Goal: Task Accomplishment & Management: Complete application form

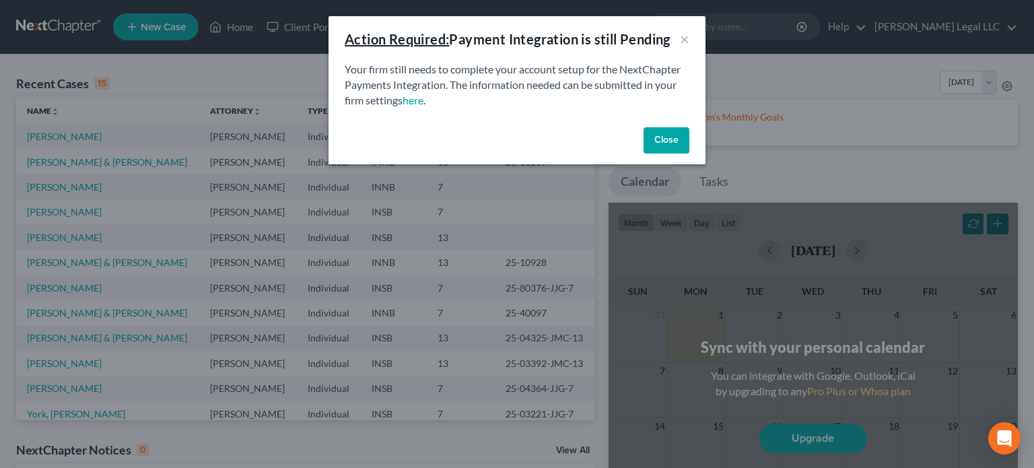
click at [668, 142] on button "Close" at bounding box center [666, 140] width 46 height 27
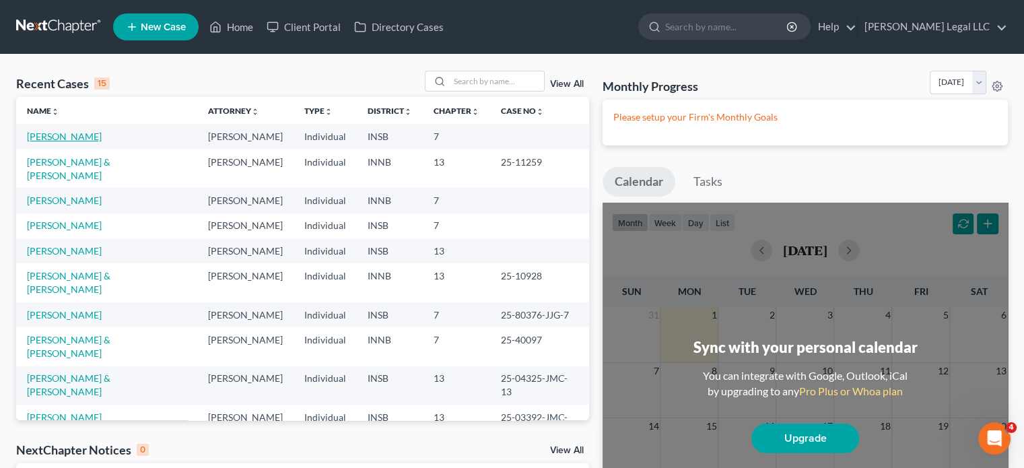
click at [39, 137] on link "[PERSON_NAME]" at bounding box center [64, 136] width 75 height 11
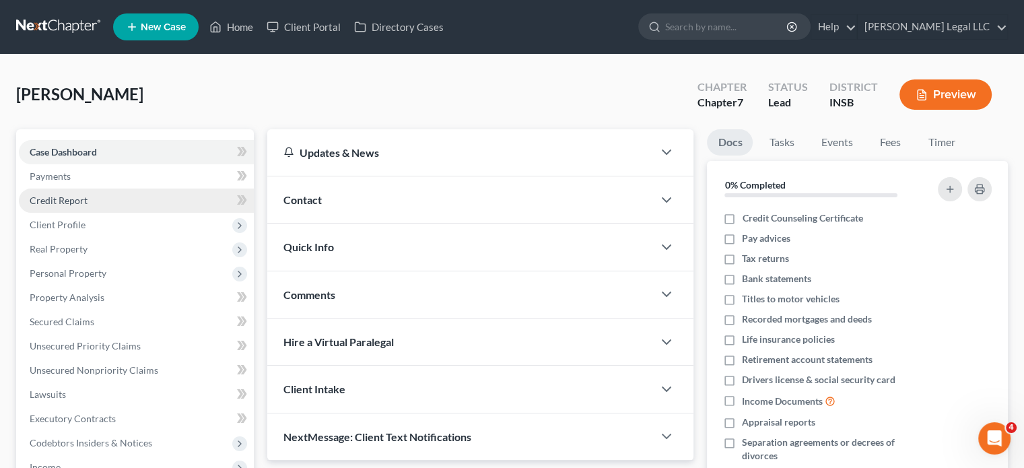
scroll to position [269, 0]
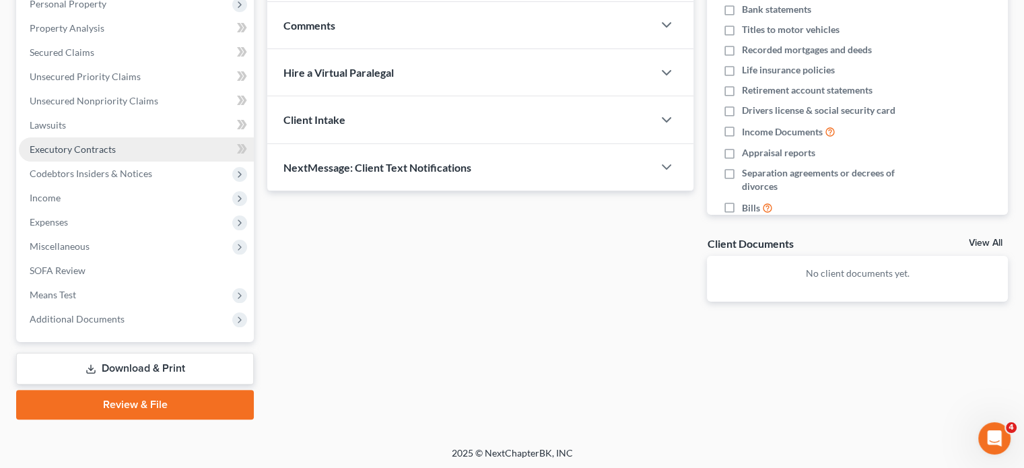
click at [67, 153] on span "Executory Contracts" at bounding box center [73, 148] width 86 height 11
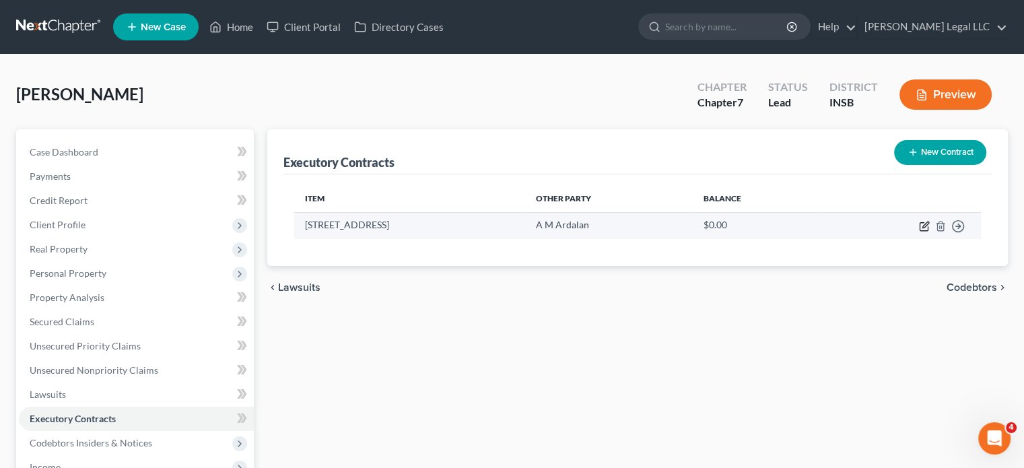
click at [921, 228] on icon "button" at bounding box center [924, 226] width 11 height 11
select select "3"
select select "15"
select select "3"
select select "0"
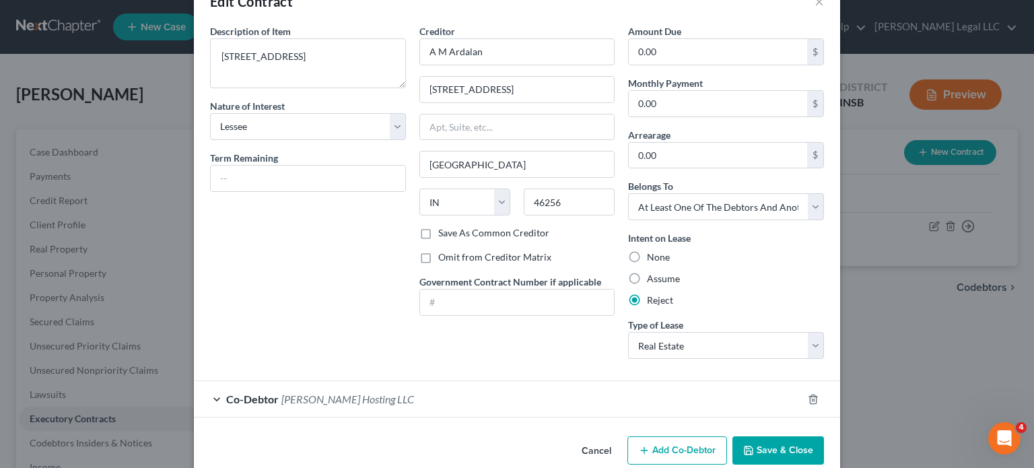
scroll to position [59, 0]
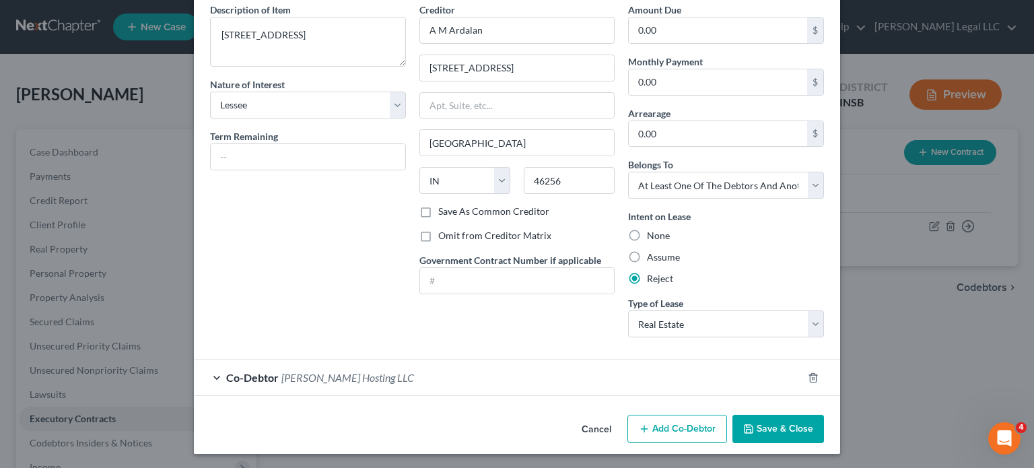
click at [400, 374] on div "Co-Debtor [PERSON_NAME] Hosting LLC" at bounding box center [498, 377] width 608 height 36
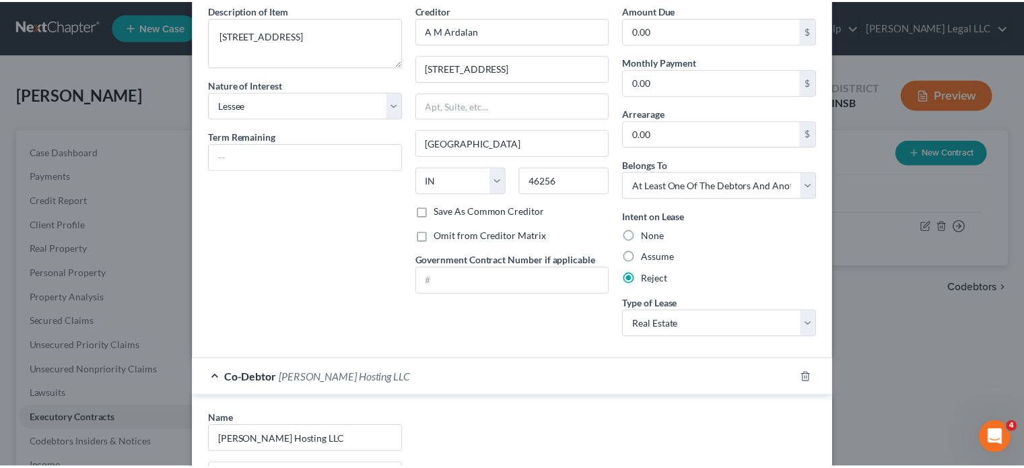
scroll to position [328, 0]
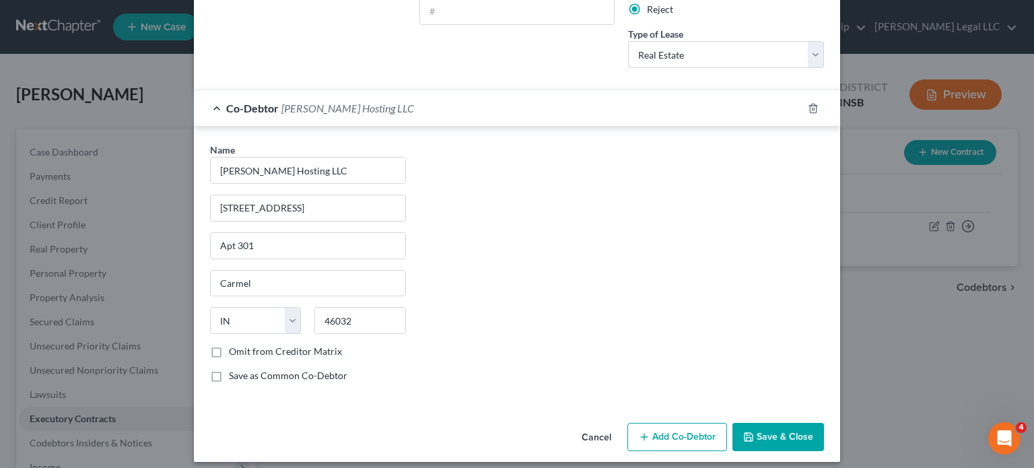
click at [793, 431] on button "Save & Close" at bounding box center [778, 437] width 92 height 28
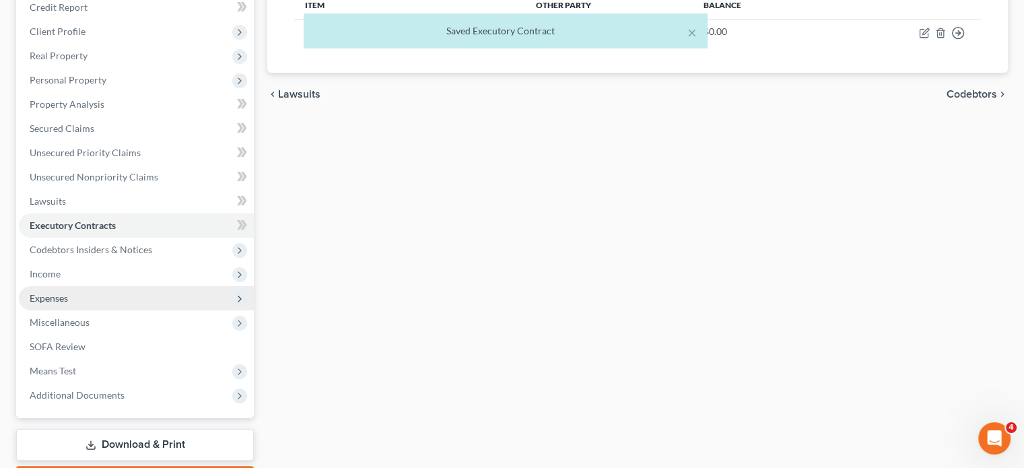
scroll to position [202, 0]
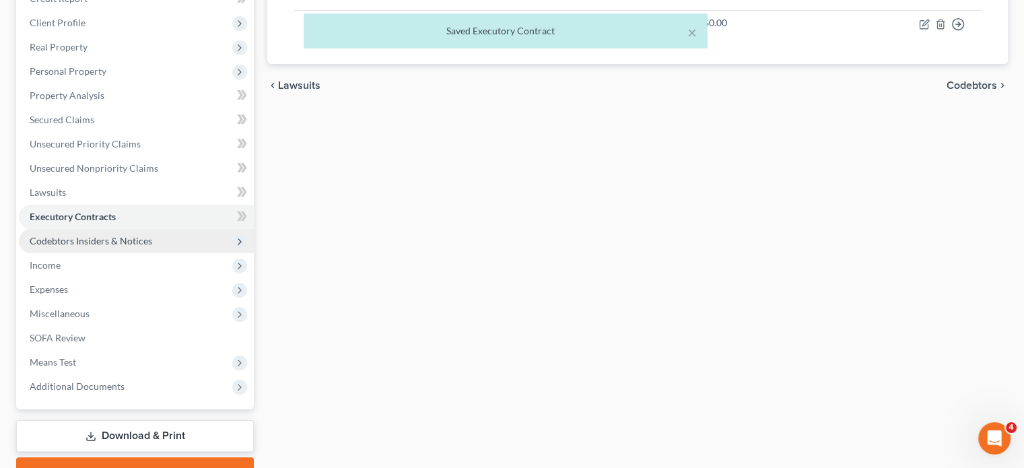
click at [105, 244] on span "Codebtors Insiders & Notices" at bounding box center [91, 240] width 123 height 11
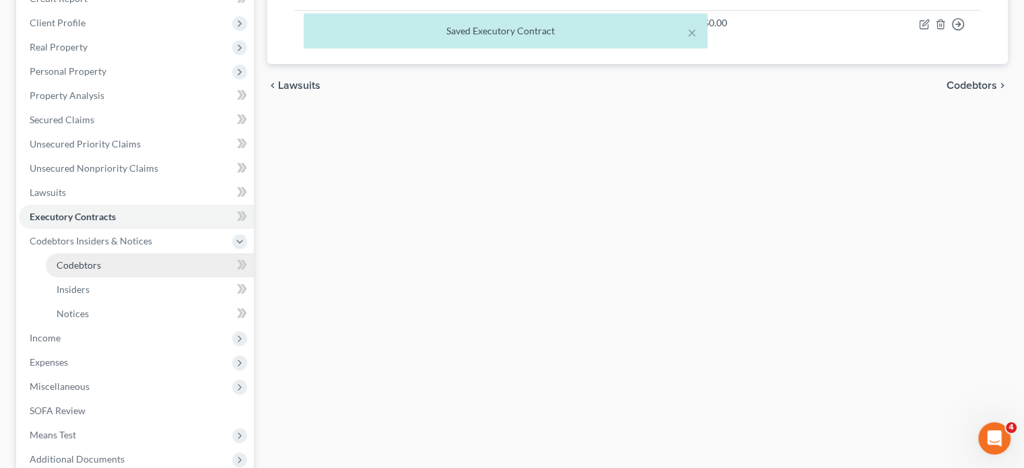
click at [90, 268] on span "Codebtors" at bounding box center [79, 264] width 44 height 11
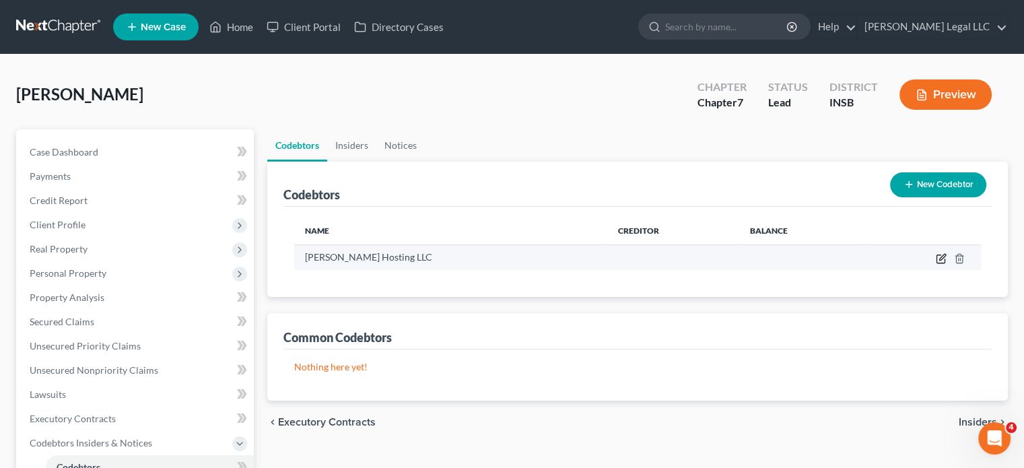
click at [938, 261] on icon "button" at bounding box center [941, 258] width 11 height 11
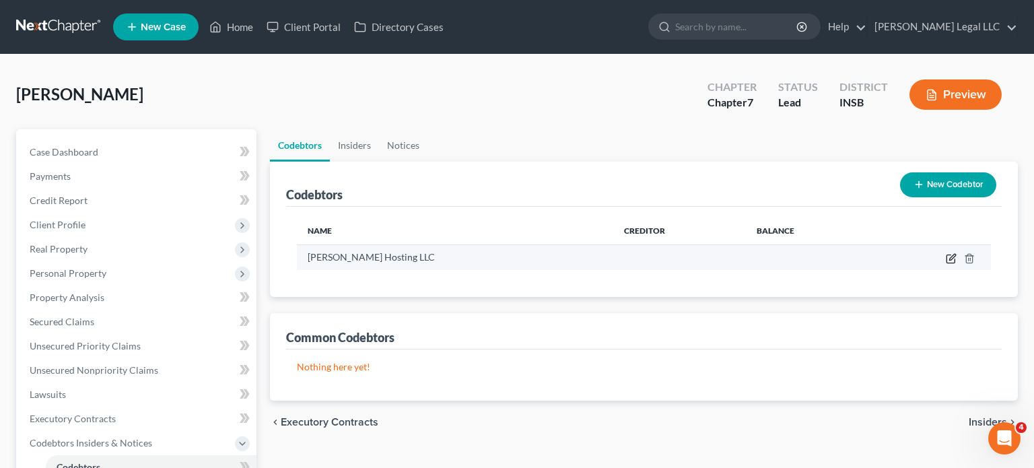
select select "15"
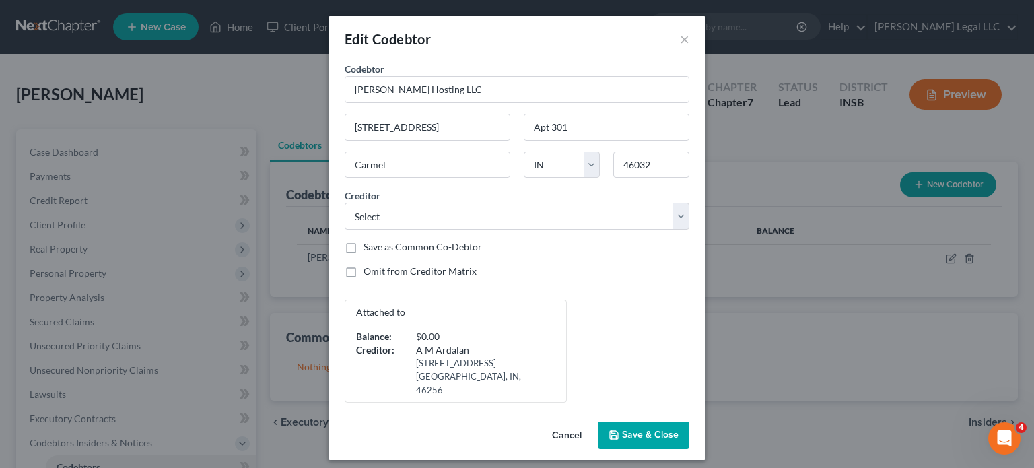
click at [660, 429] on span "Save & Close" at bounding box center [650, 434] width 57 height 11
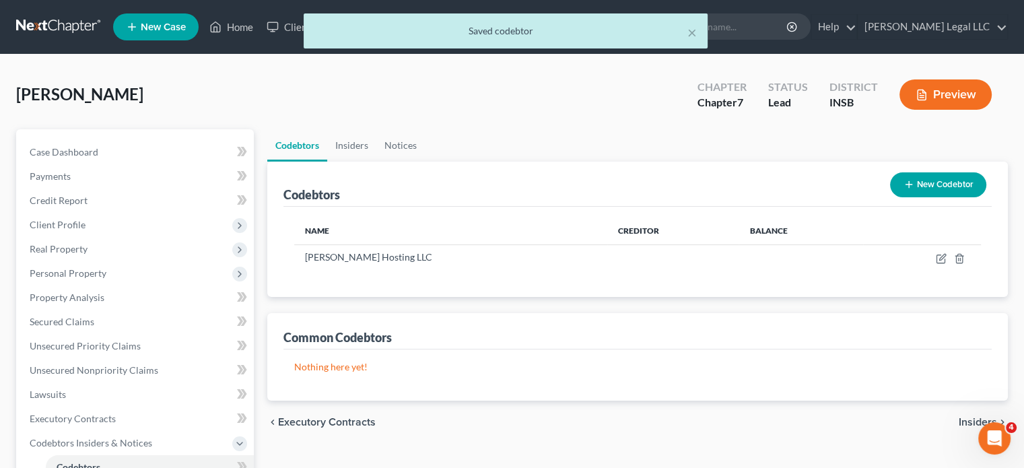
click at [624, 357] on div "Nothing here yet! Name" at bounding box center [637, 374] width 708 height 51
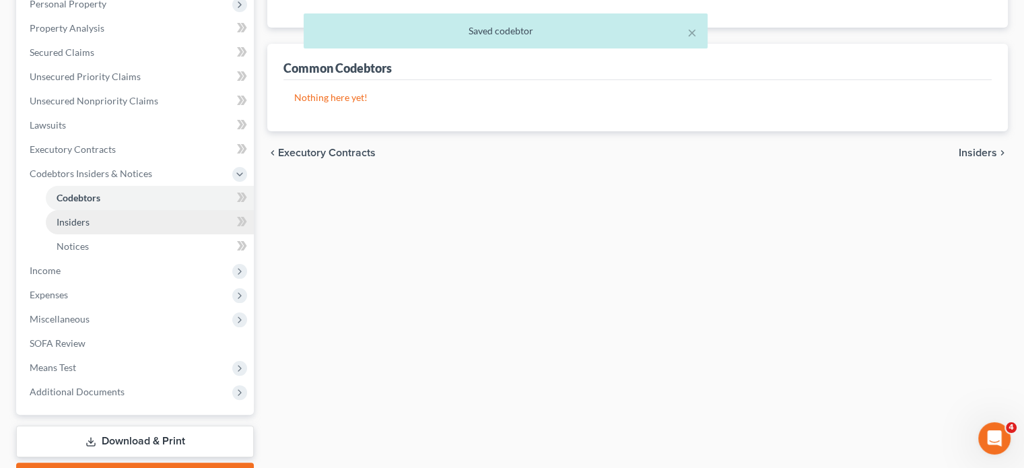
click at [73, 215] on link "Insiders" at bounding box center [150, 222] width 208 height 24
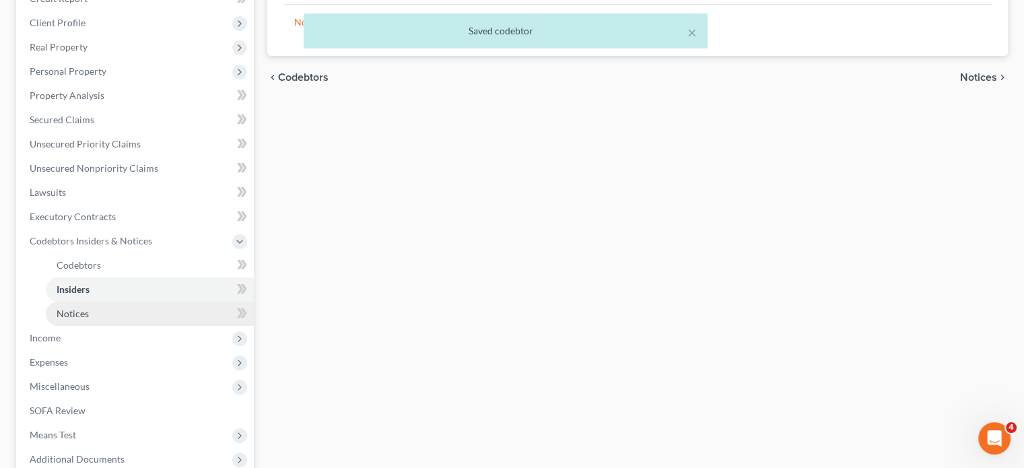
click at [55, 314] on link "Notices" at bounding box center [150, 314] width 208 height 24
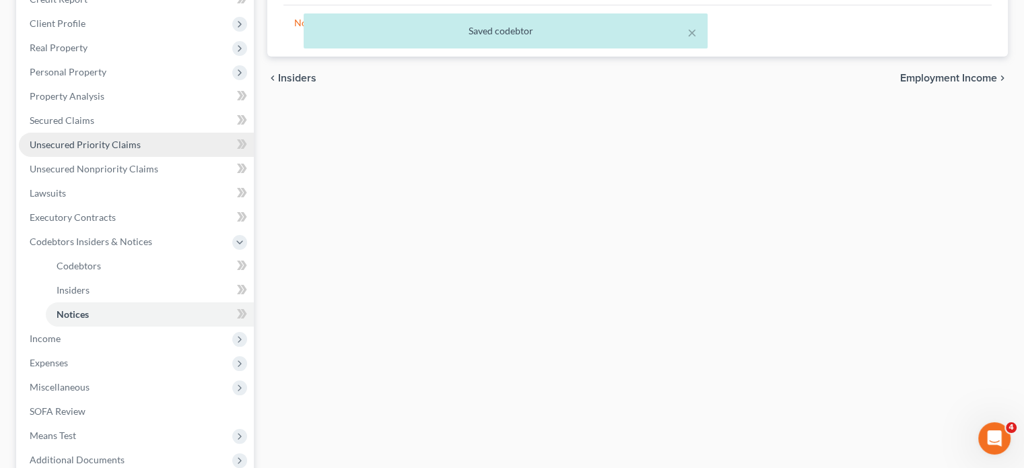
scroll to position [269, 0]
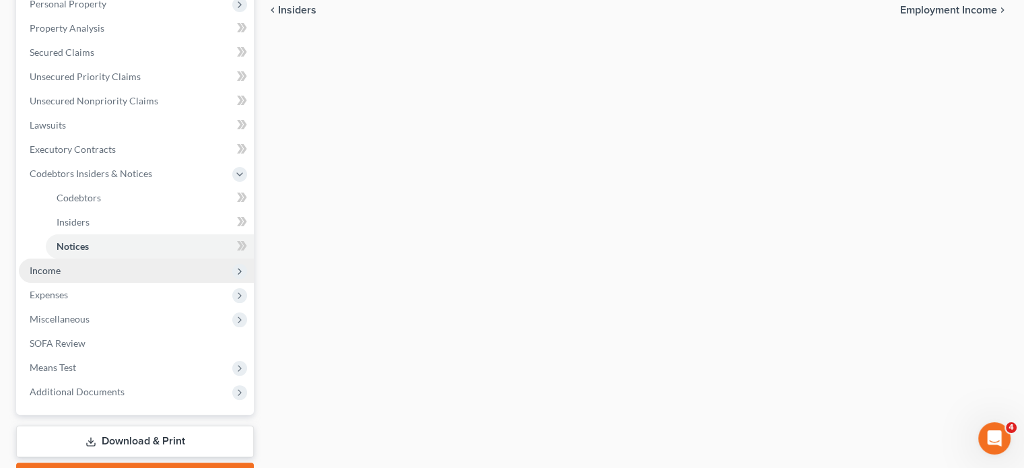
click at [65, 277] on span "Income" at bounding box center [136, 270] width 235 height 24
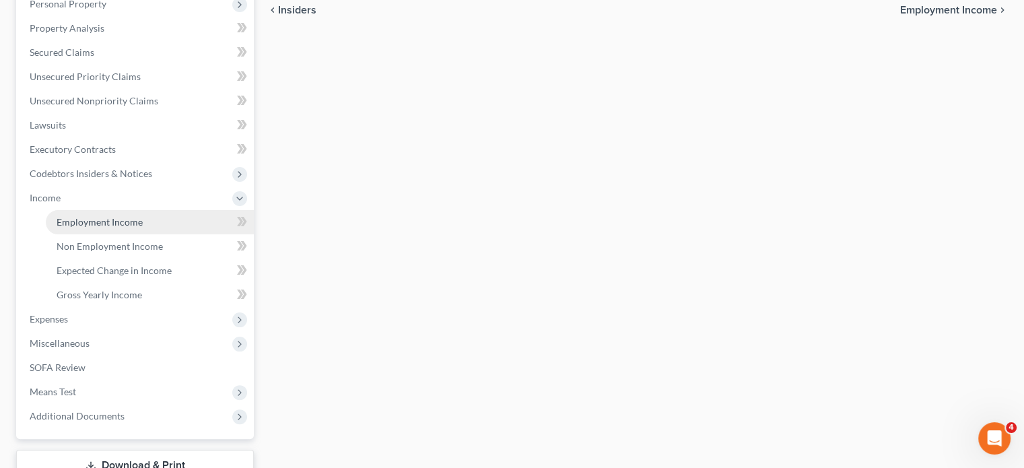
click at [89, 231] on link "Employment Income" at bounding box center [150, 222] width 208 height 24
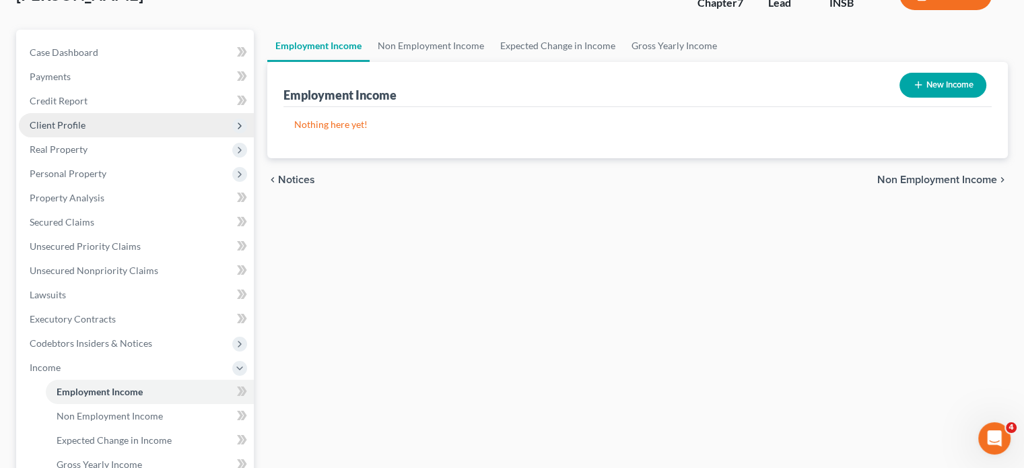
scroll to position [202, 0]
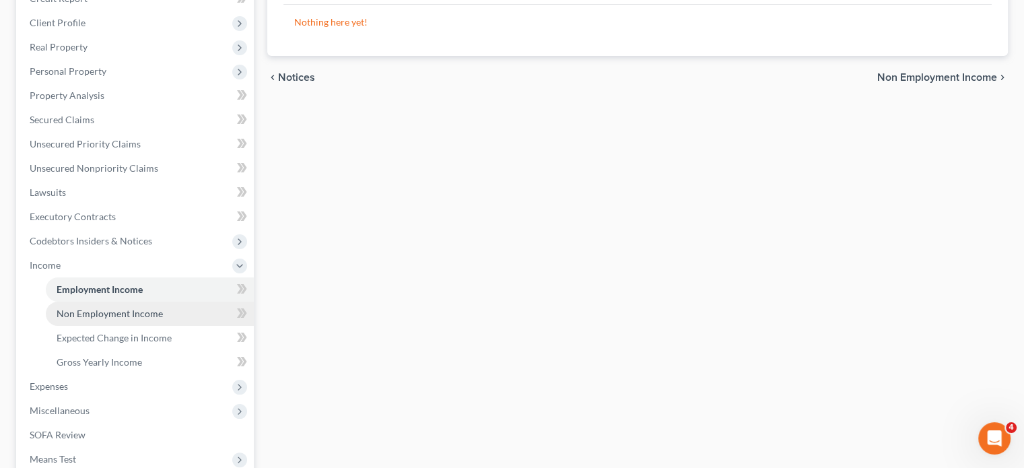
click at [63, 311] on span "Non Employment Income" at bounding box center [110, 313] width 106 height 11
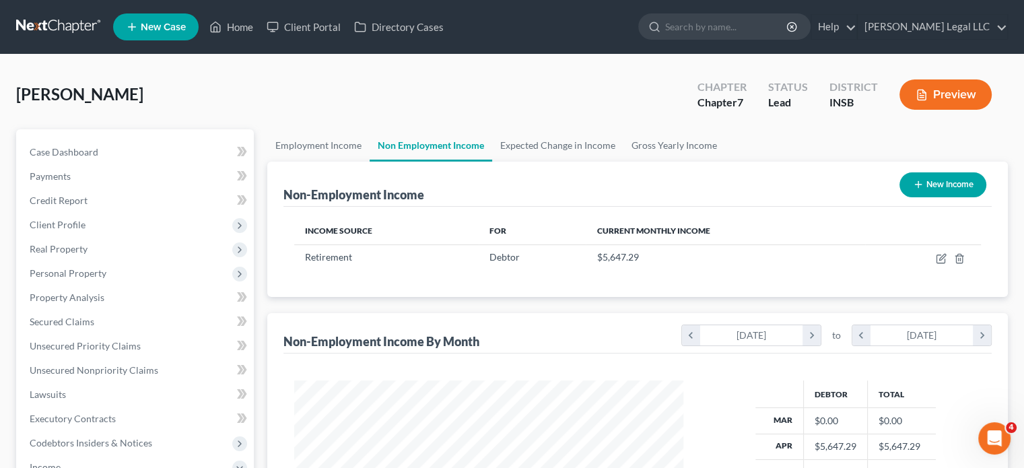
scroll to position [240, 415]
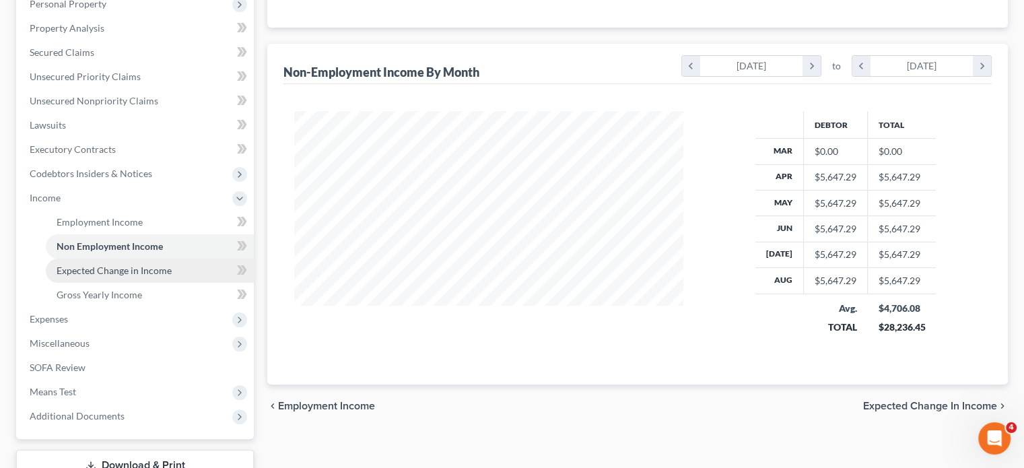
click at [104, 275] on span "Expected Change in Income" at bounding box center [114, 270] width 115 height 11
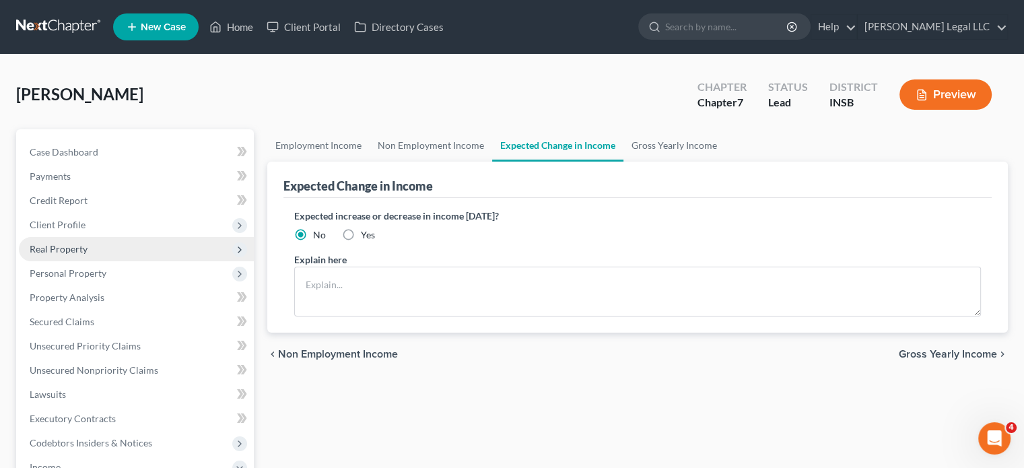
scroll to position [337, 0]
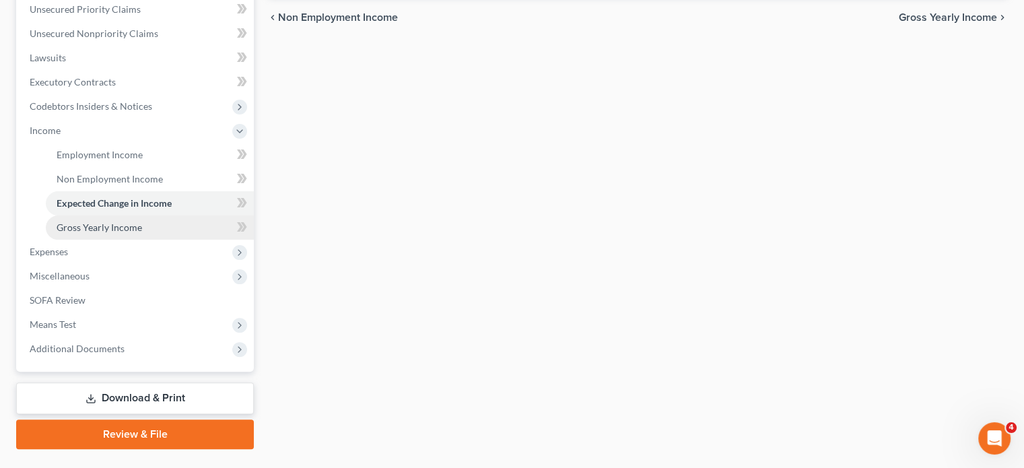
click at [83, 231] on span "Gross Yearly Income" at bounding box center [99, 226] width 85 height 11
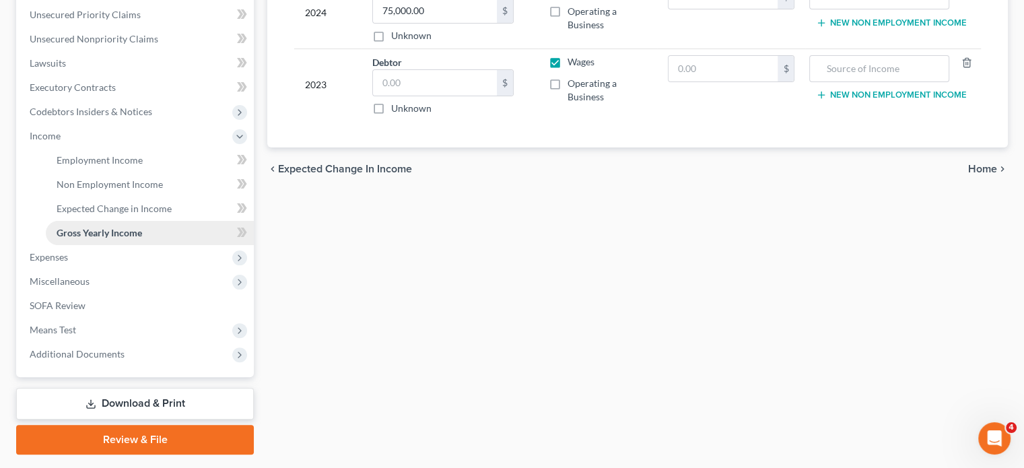
scroll to position [337, 0]
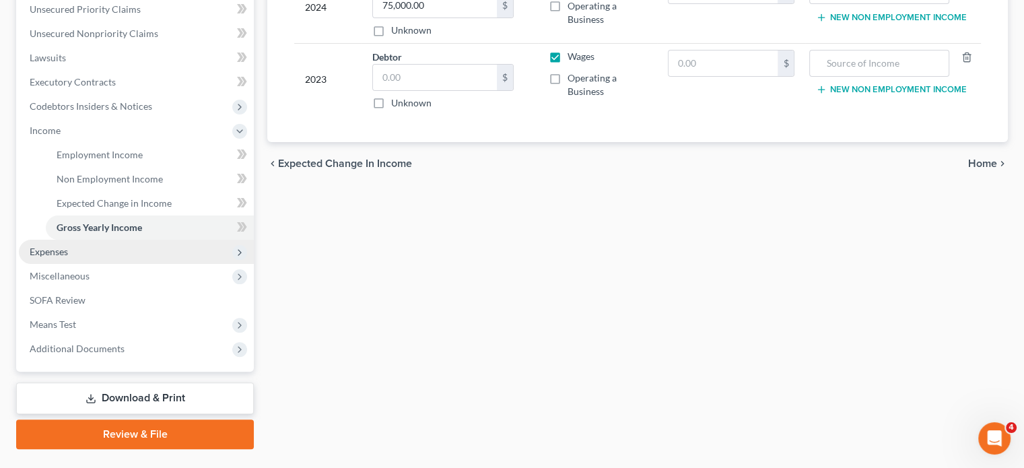
click at [54, 248] on span "Expenses" at bounding box center [49, 251] width 38 height 11
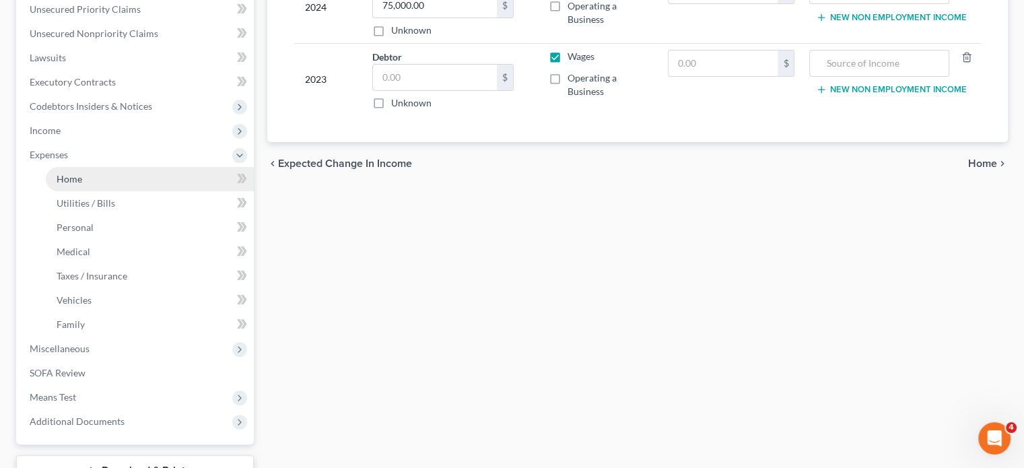
click at [81, 188] on link "Home" at bounding box center [150, 179] width 208 height 24
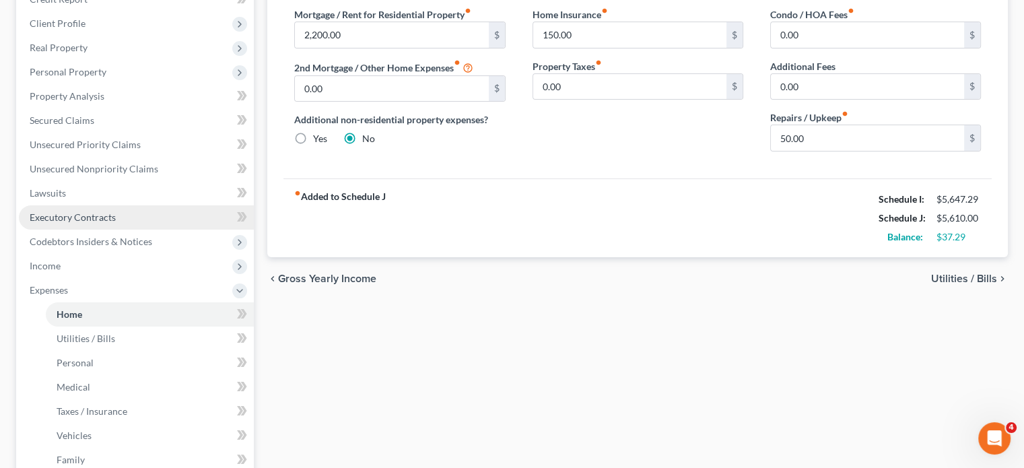
scroll to position [202, 0]
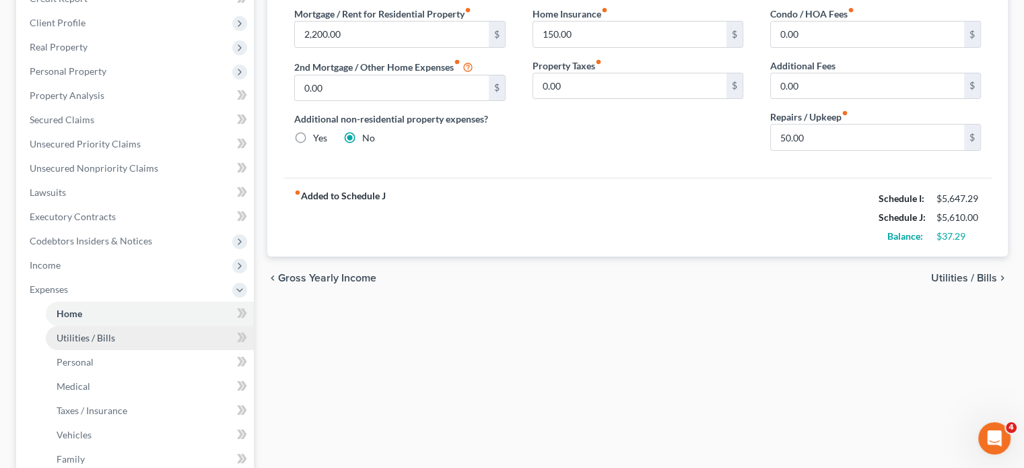
click at [95, 341] on span "Utilities / Bills" at bounding box center [86, 337] width 59 height 11
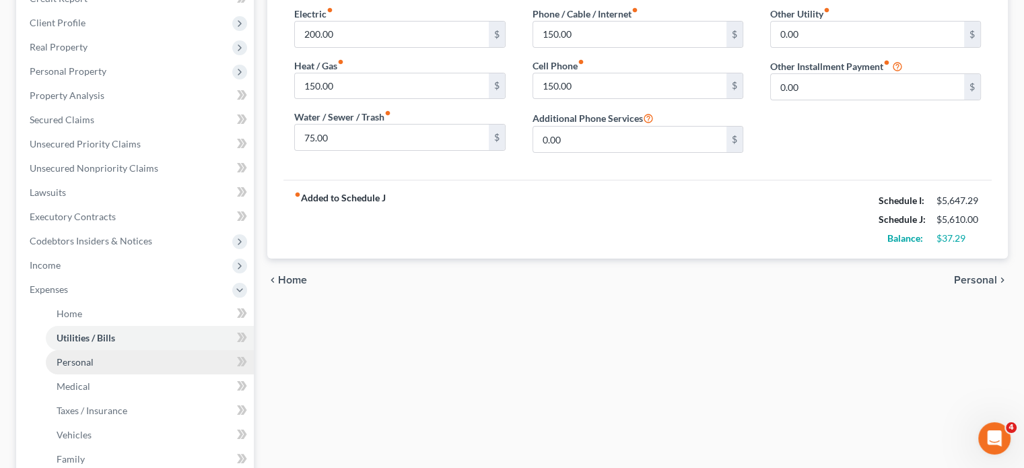
click at [77, 361] on span "Personal" at bounding box center [75, 361] width 37 height 11
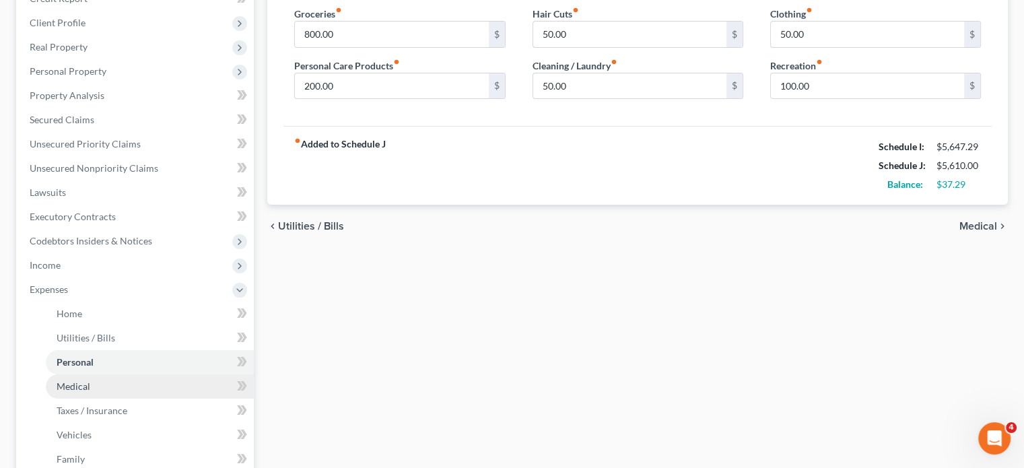
click at [79, 387] on span "Medical" at bounding box center [74, 385] width 34 height 11
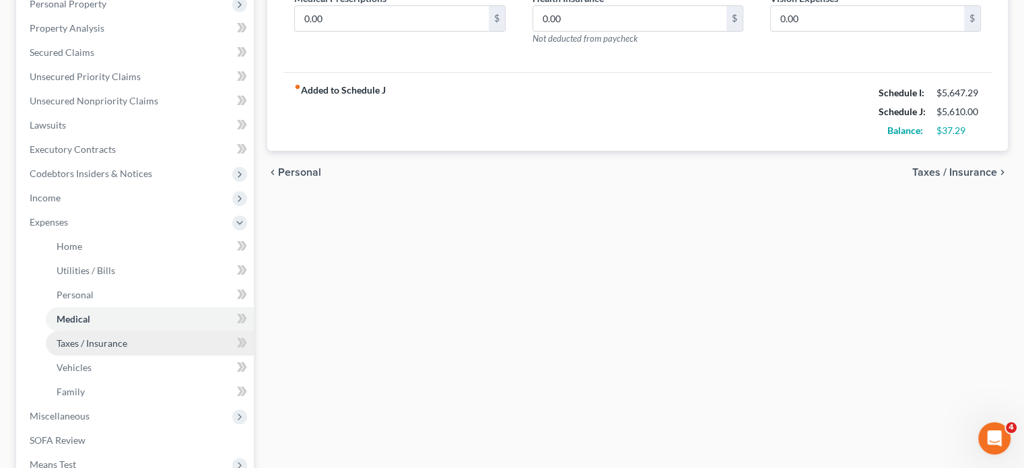
click at [75, 345] on span "Taxes / Insurance" at bounding box center [92, 342] width 71 height 11
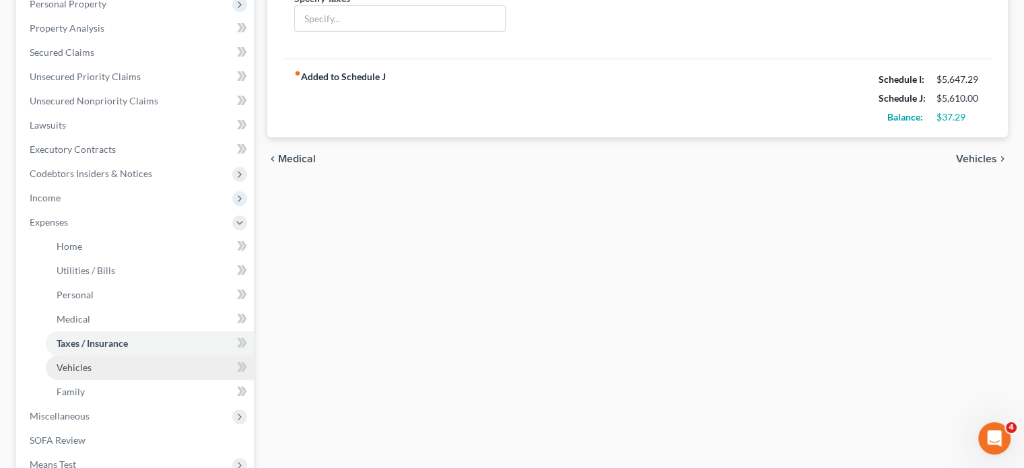
click at [70, 369] on span "Vehicles" at bounding box center [74, 366] width 35 height 11
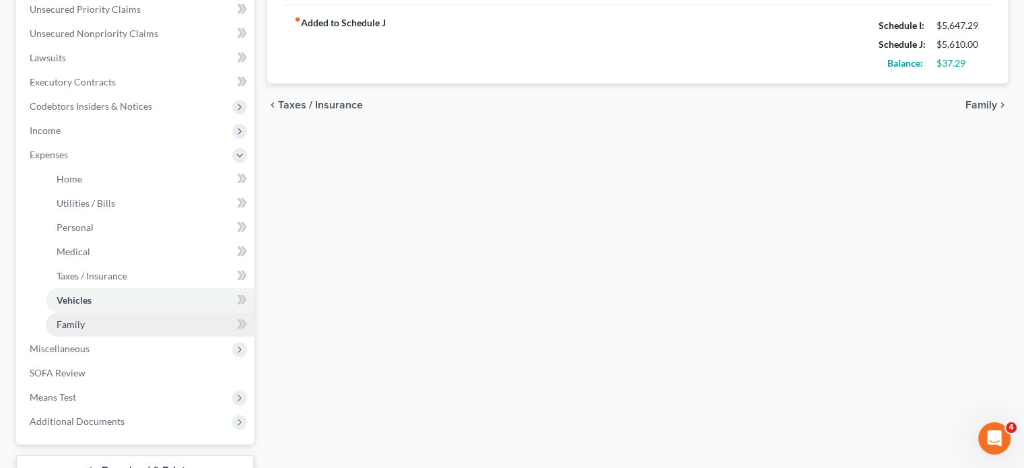
click at [94, 325] on link "Family" at bounding box center [150, 324] width 208 height 24
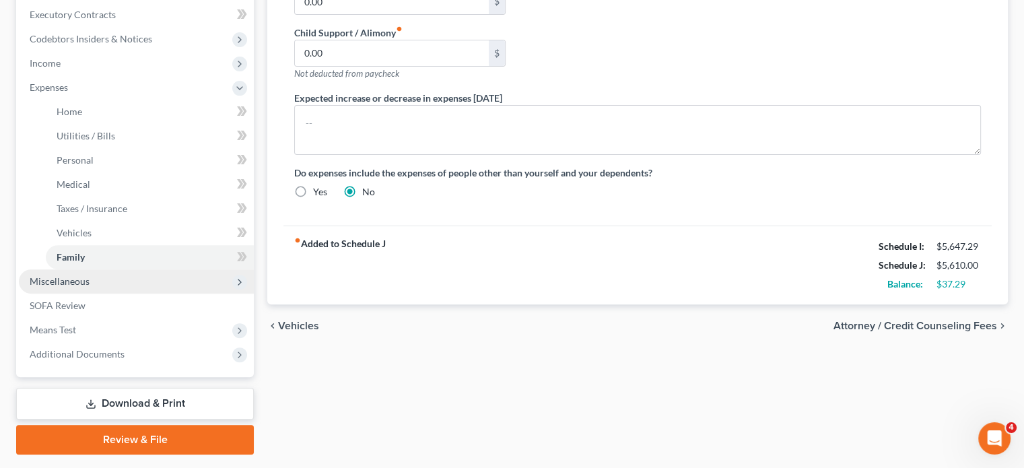
click at [80, 288] on span "Miscellaneous" at bounding box center [136, 281] width 235 height 24
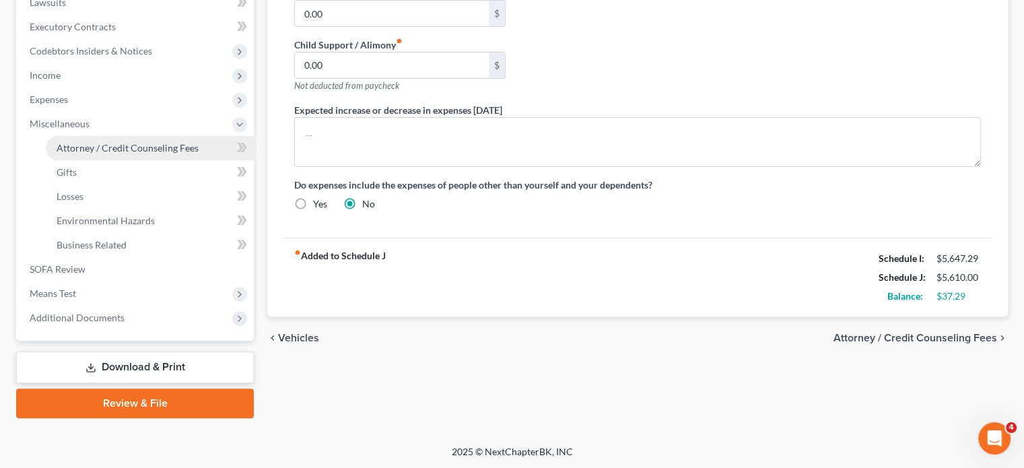
click at [83, 147] on span "Attorney / Credit Counseling Fees" at bounding box center [128, 147] width 142 height 11
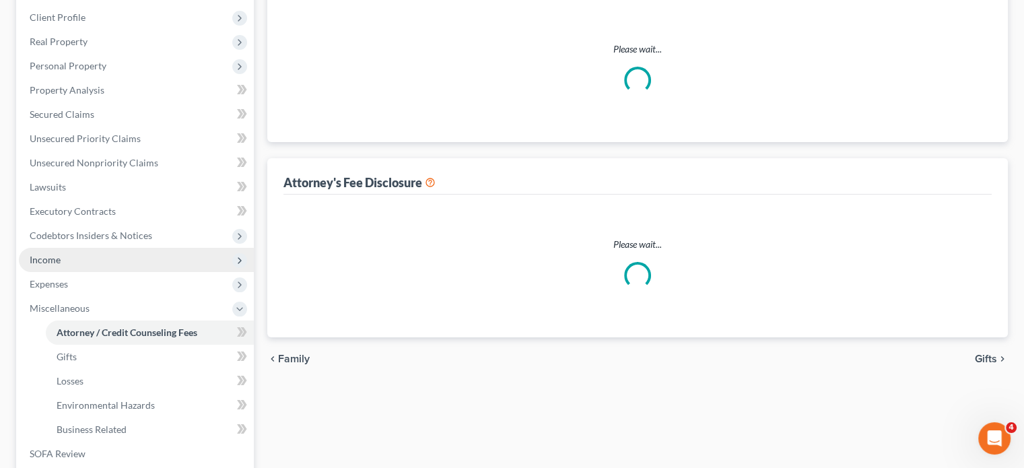
select select "0"
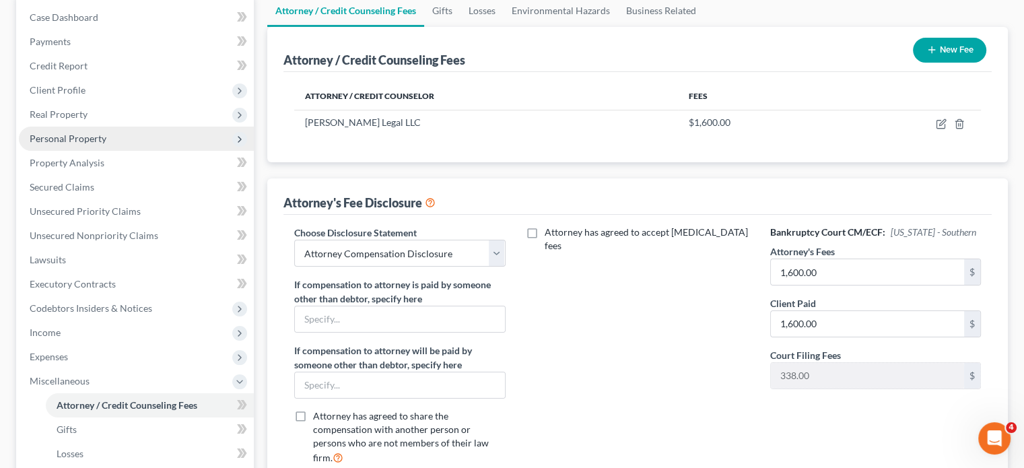
click at [75, 140] on span "Personal Property" at bounding box center [68, 138] width 77 height 11
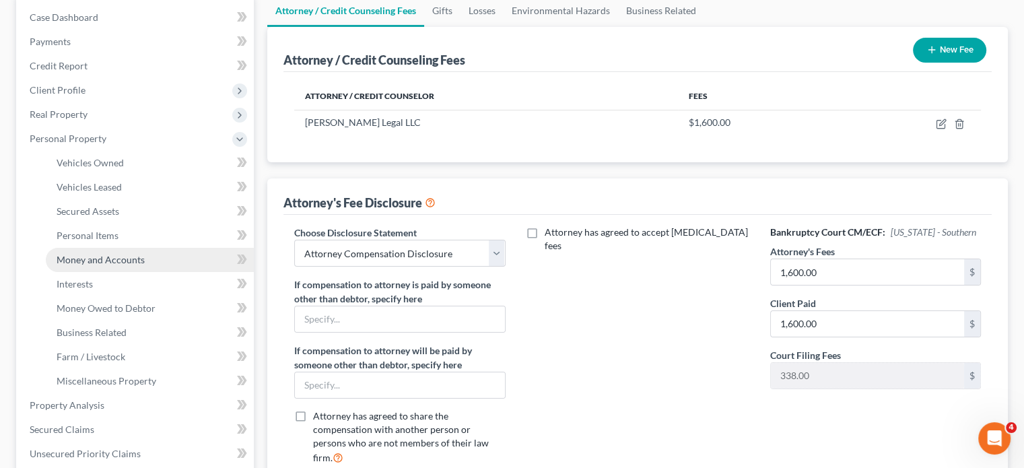
click at [73, 260] on span "Money and Accounts" at bounding box center [101, 259] width 88 height 11
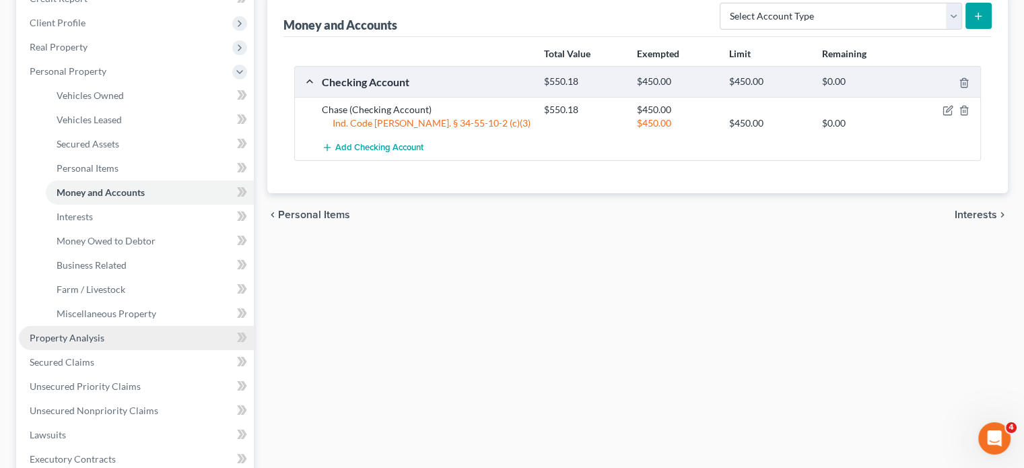
click at [61, 339] on span "Property Analysis" at bounding box center [67, 337] width 75 height 11
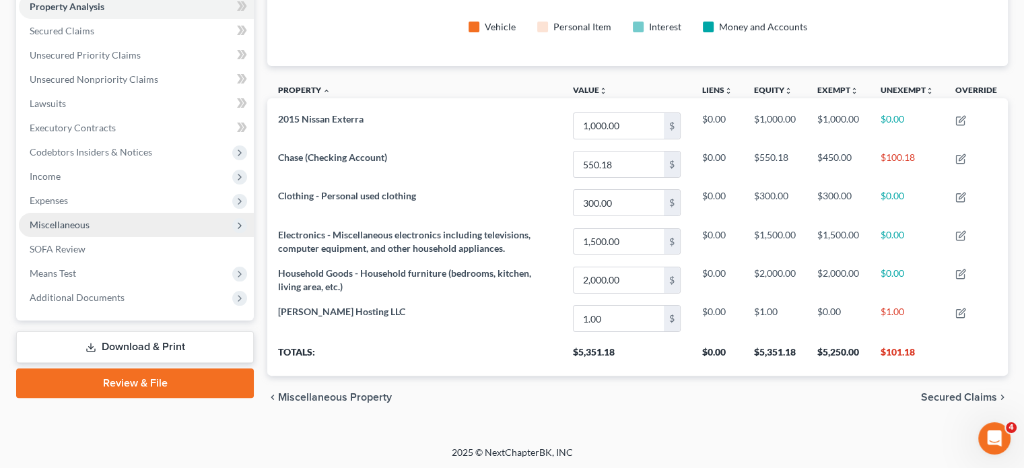
click at [40, 223] on span "Miscellaneous" at bounding box center [60, 224] width 60 height 11
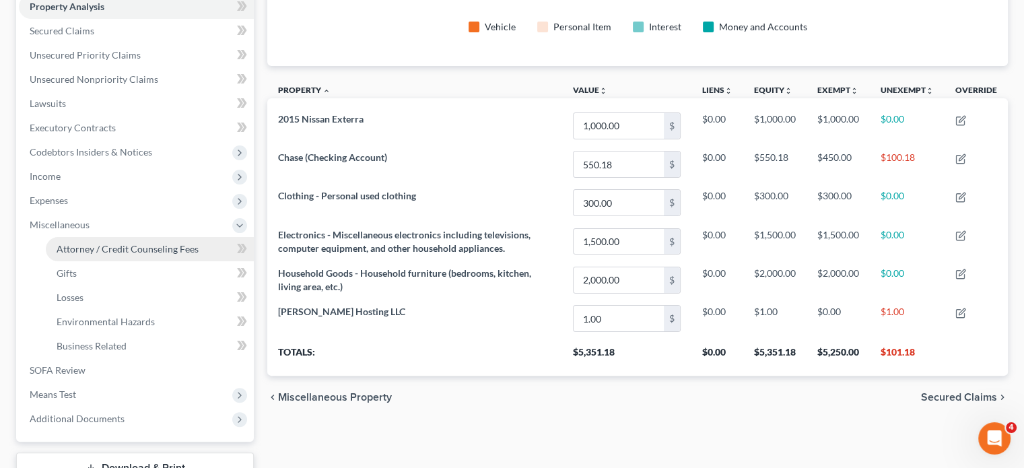
click at [46, 247] on link "Attorney / Credit Counseling Fees" at bounding box center [150, 249] width 208 height 24
select select "0"
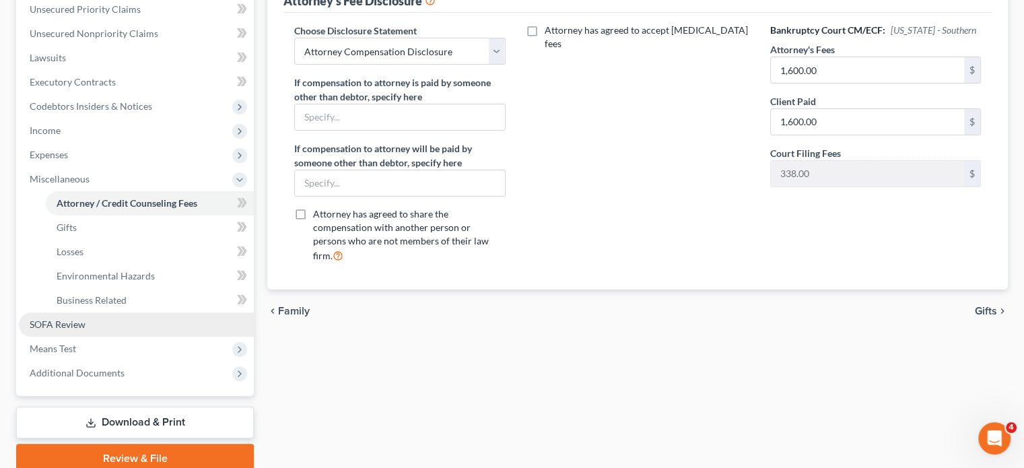
click at [57, 320] on span "SOFA Review" at bounding box center [58, 323] width 56 height 11
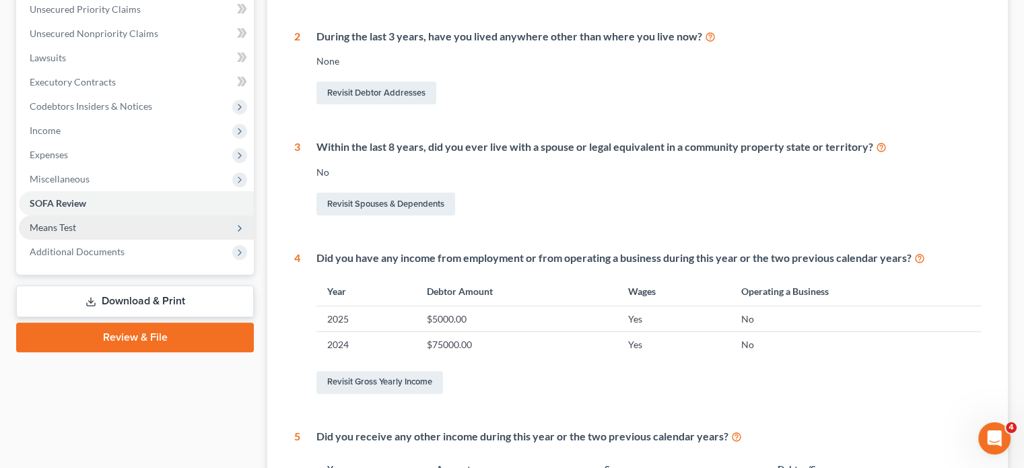
click at [63, 227] on span "Means Test" at bounding box center [53, 226] width 46 height 11
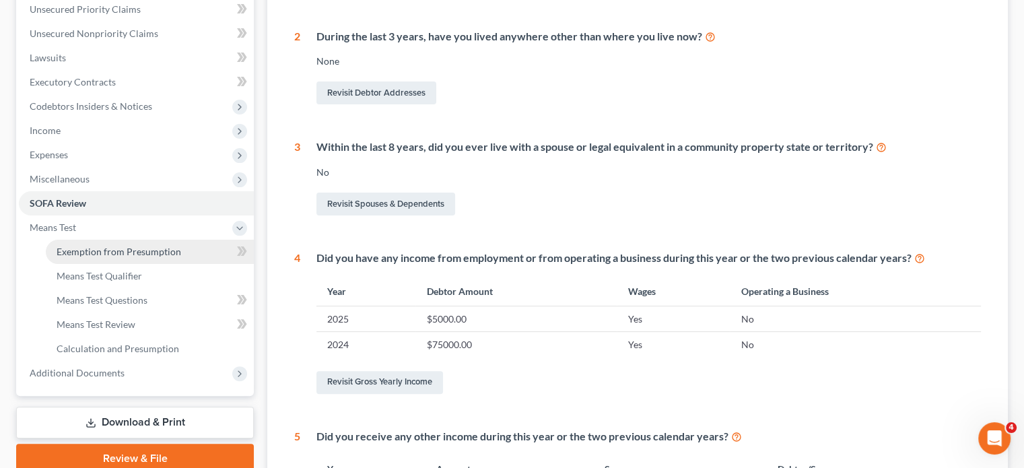
click at [74, 261] on link "Exemption from Presumption" at bounding box center [150, 252] width 208 height 24
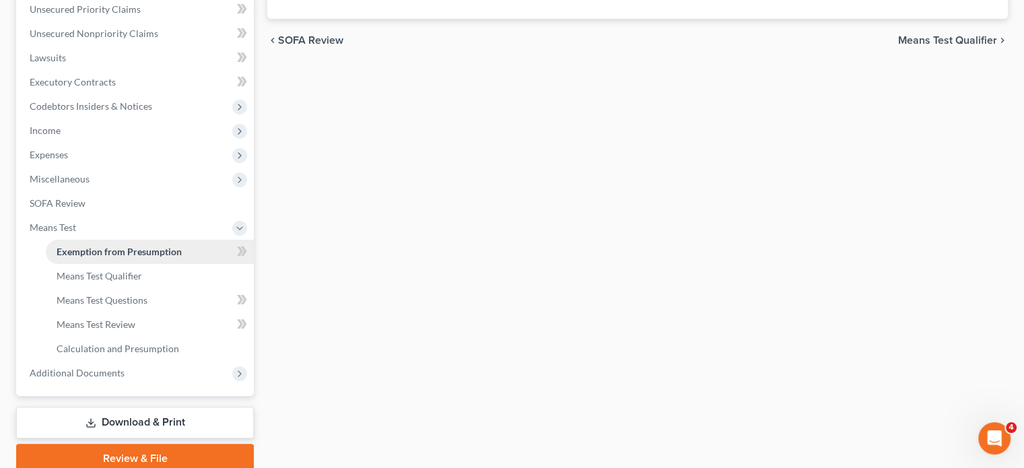
radio input "true"
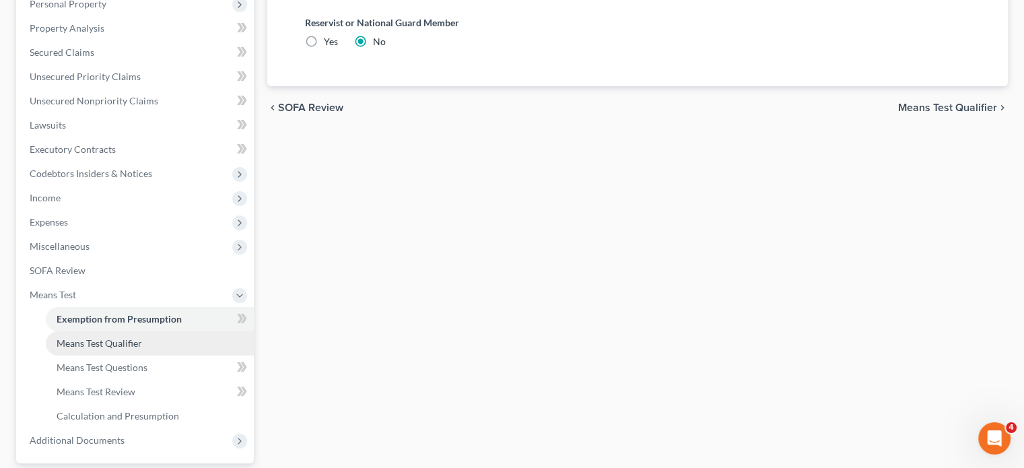
click at [65, 338] on span "Means Test Qualifier" at bounding box center [99, 342] width 85 height 11
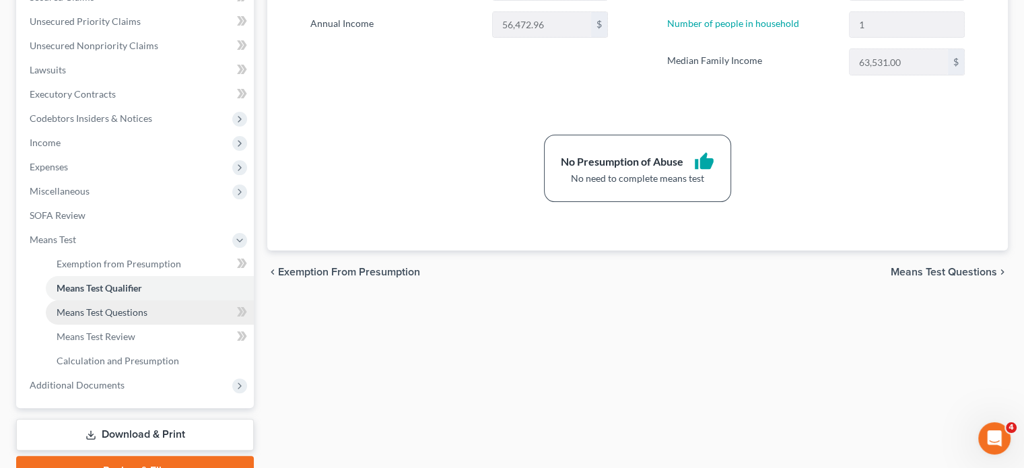
click at [92, 309] on span "Means Test Questions" at bounding box center [102, 311] width 91 height 11
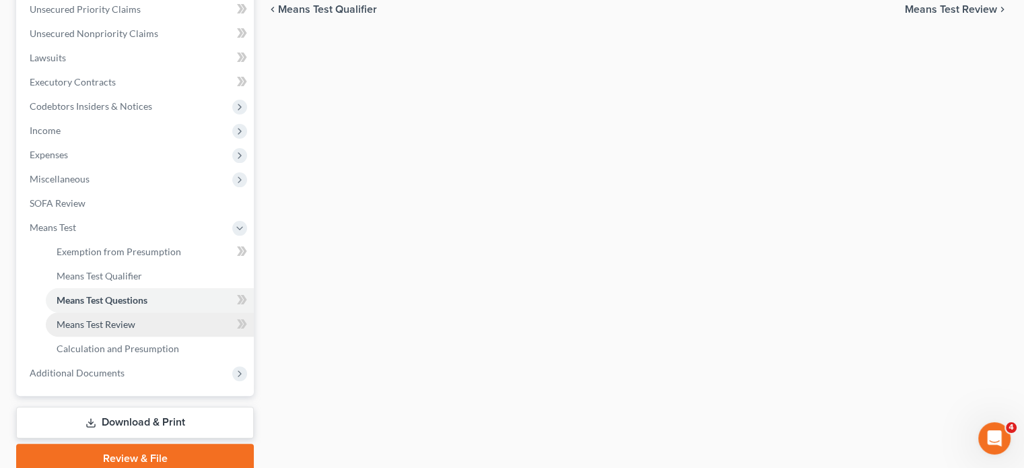
click at [81, 328] on span "Means Test Review" at bounding box center [96, 323] width 79 height 11
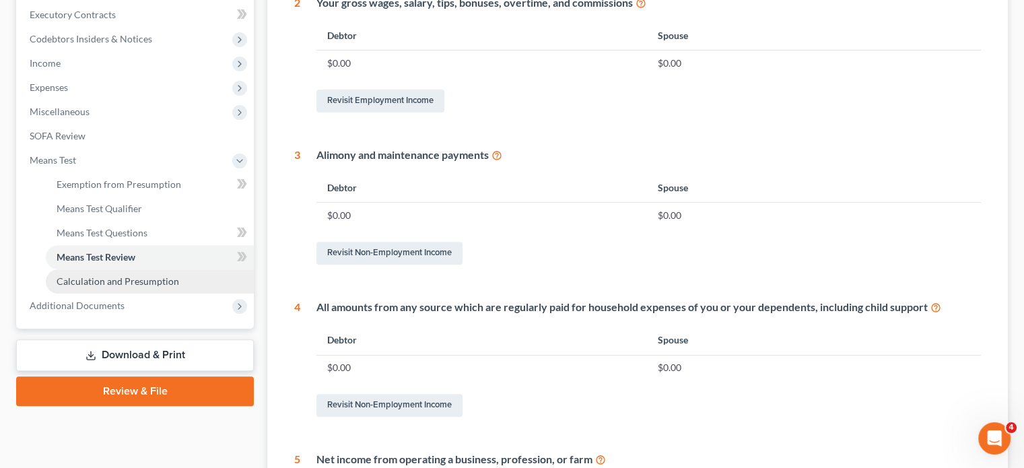
click at [118, 283] on span "Calculation and Presumption" at bounding box center [118, 280] width 123 height 11
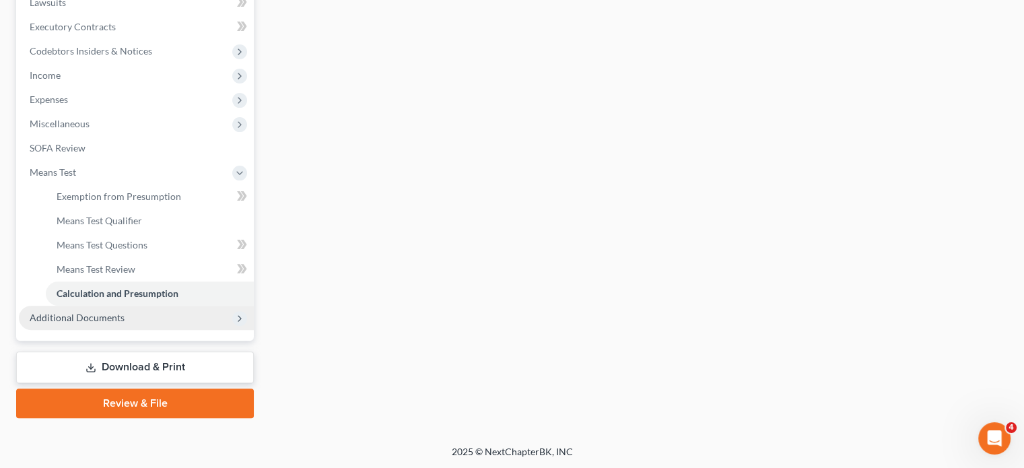
click at [97, 316] on span "Additional Documents" at bounding box center [77, 317] width 95 height 11
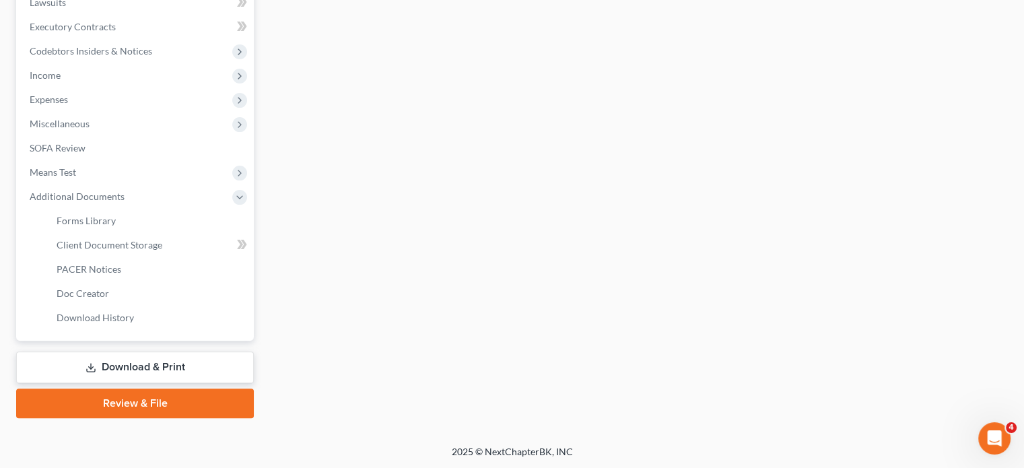
click at [114, 407] on link "Review & File" at bounding box center [135, 403] width 238 height 30
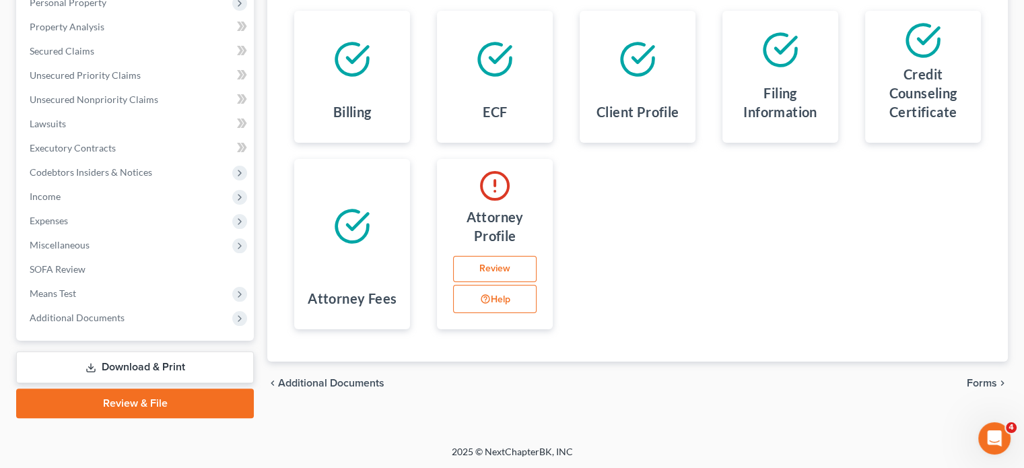
click at [84, 366] on link "Download & Print" at bounding box center [135, 367] width 238 height 32
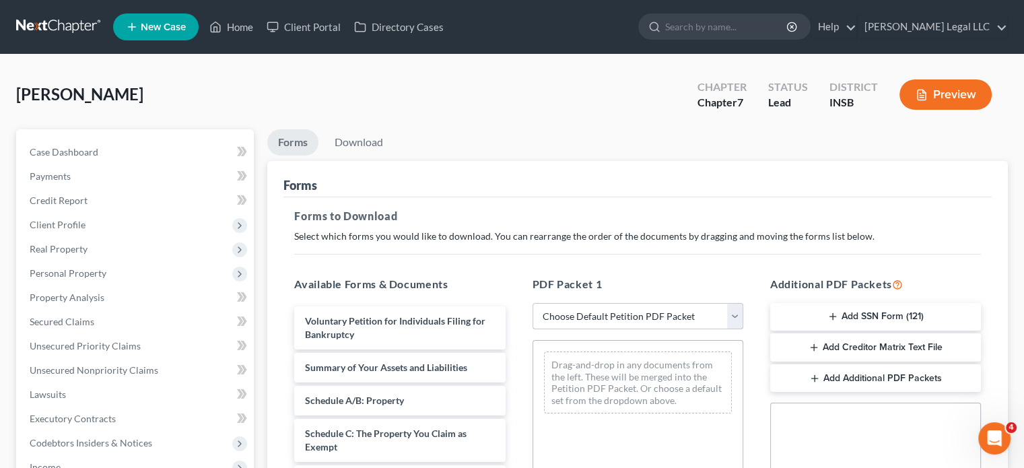
click at [598, 317] on select "Choose Default Petition PDF Packet Complete Bankruptcy Petition (all forms and …" at bounding box center [637, 316] width 211 height 27
select select "0"
click at [532, 303] on select "Choose Default Petition PDF Packet Complete Bankruptcy Petition (all forms and …" at bounding box center [637, 316] width 211 height 27
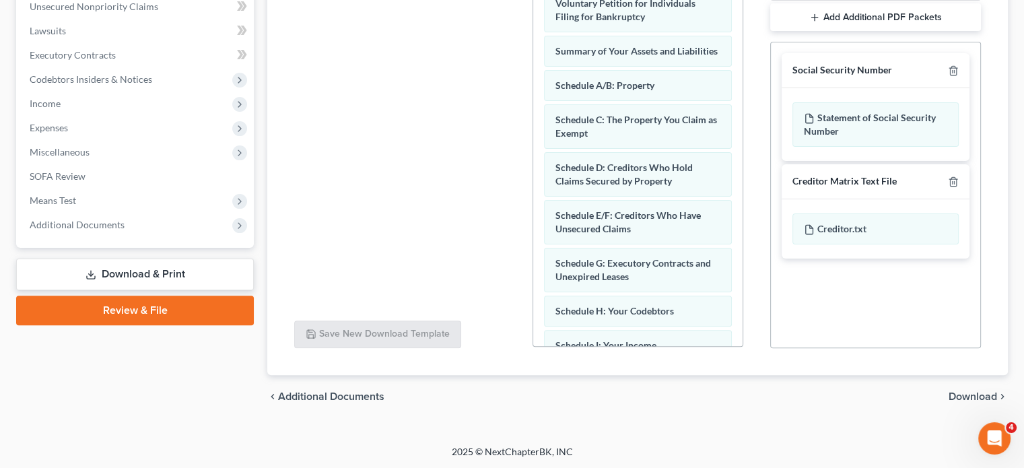
click at [967, 393] on span "Download" at bounding box center [972, 396] width 48 height 11
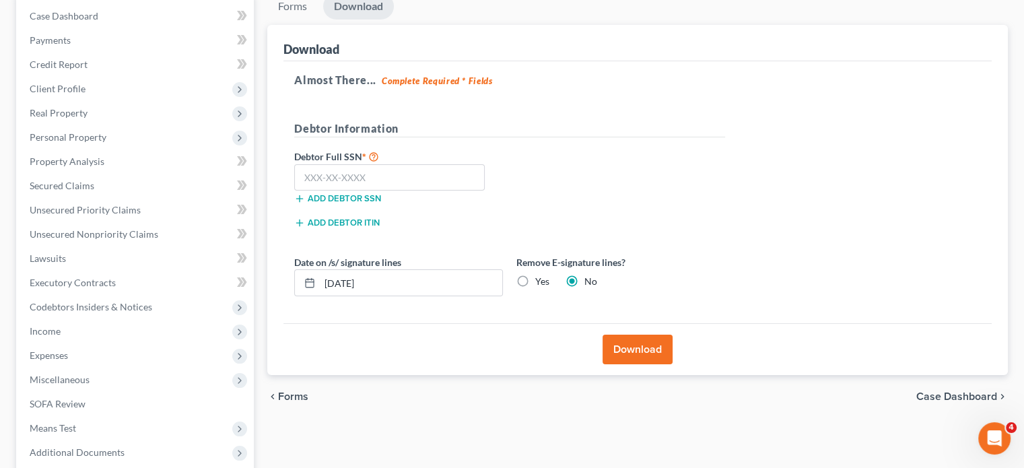
click at [535, 280] on label "Yes" at bounding box center [542, 281] width 14 height 13
click at [540, 280] on input "Yes" at bounding box center [544, 279] width 9 height 9
radio input "true"
radio input "false"
click at [641, 344] on button "Download" at bounding box center [637, 350] width 70 height 30
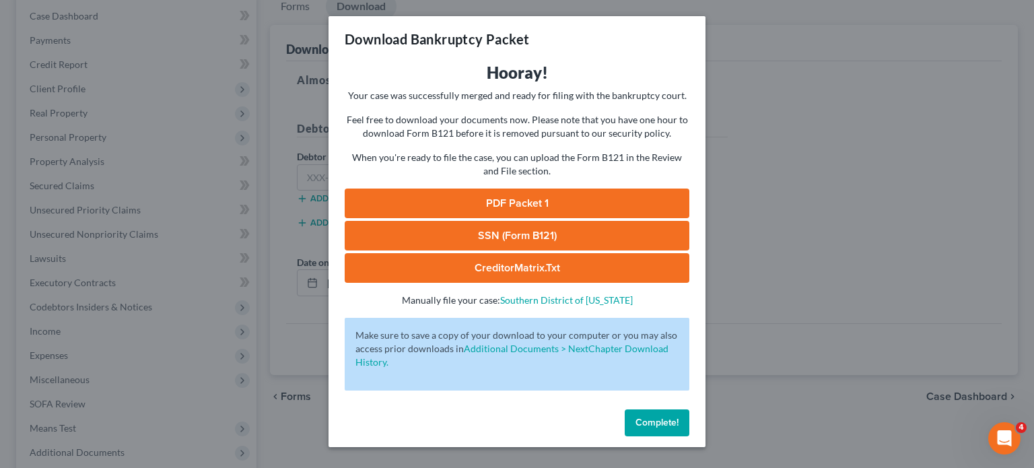
click at [517, 199] on link "PDF Packet 1" at bounding box center [517, 203] width 345 height 30
click at [644, 423] on span "Complete!" at bounding box center [656, 422] width 43 height 11
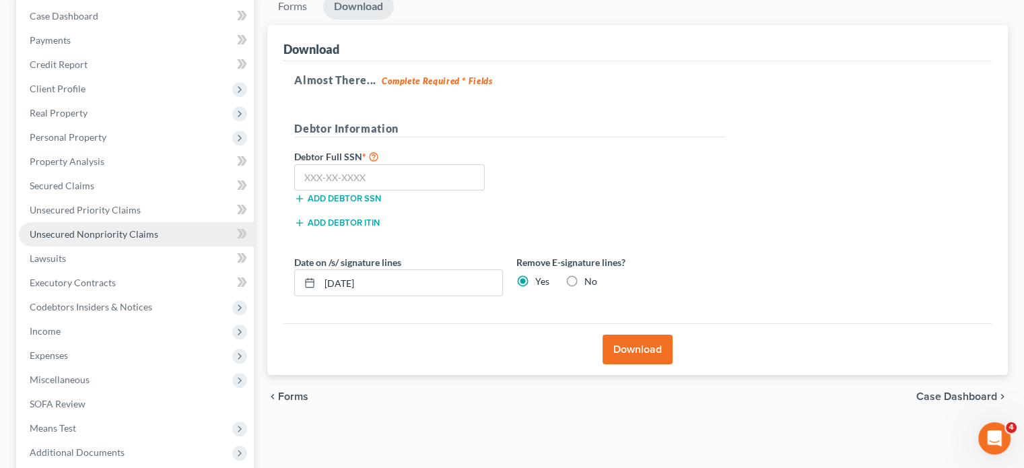
click at [81, 235] on span "Unsecured Nonpriority Claims" at bounding box center [94, 233] width 129 height 11
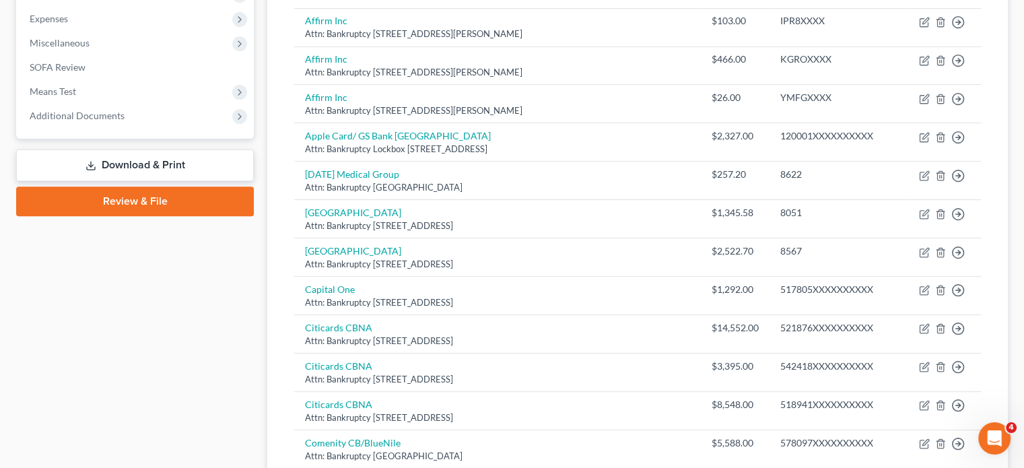
scroll to position [69, 0]
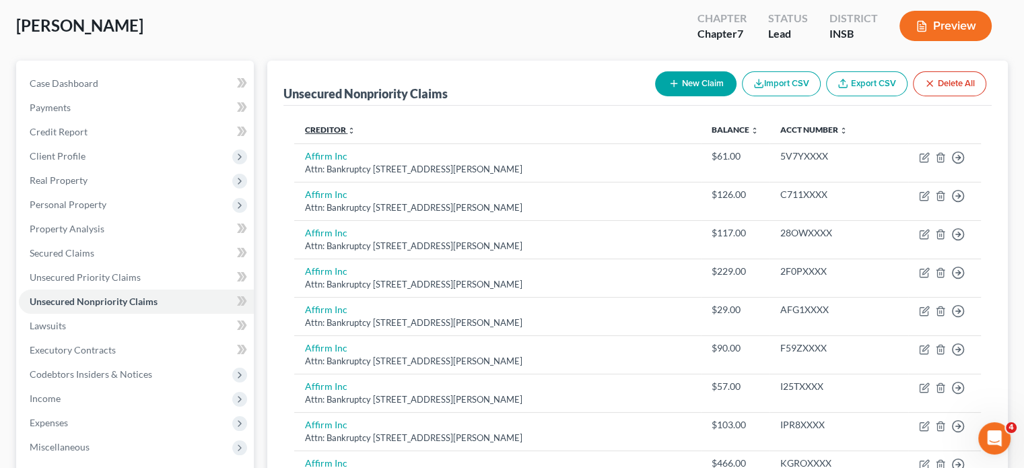
click at [334, 129] on link "Creditor expand_more expand_less unfold_more" at bounding box center [330, 130] width 50 height 10
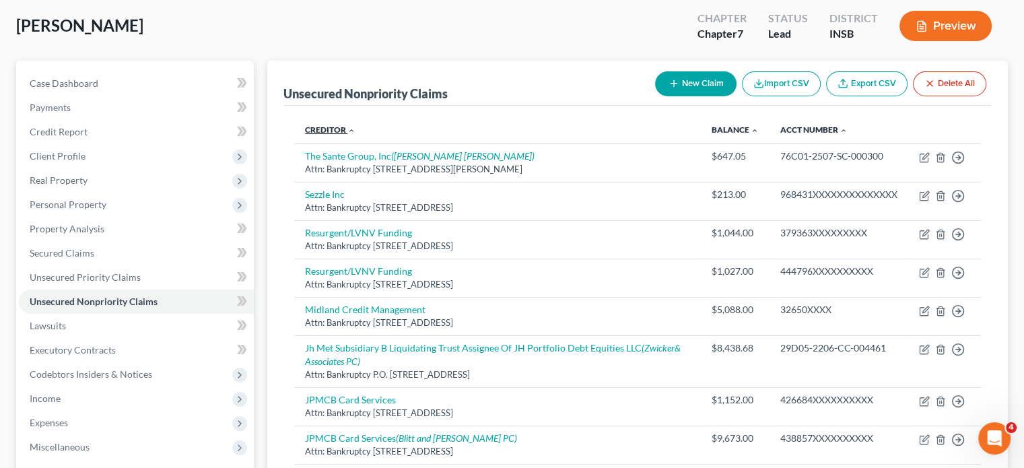
click at [334, 129] on link "Creditor expand_more expand_less unfold_more" at bounding box center [330, 130] width 50 height 10
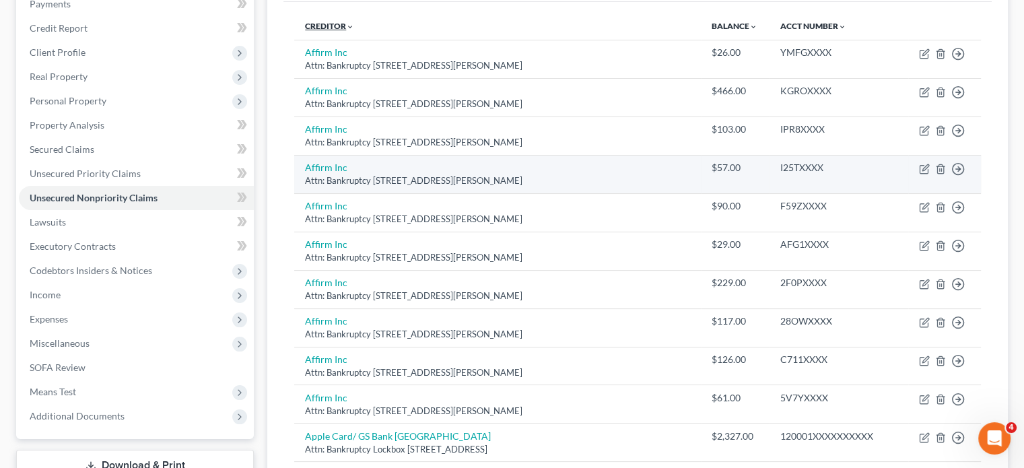
scroll to position [338, 0]
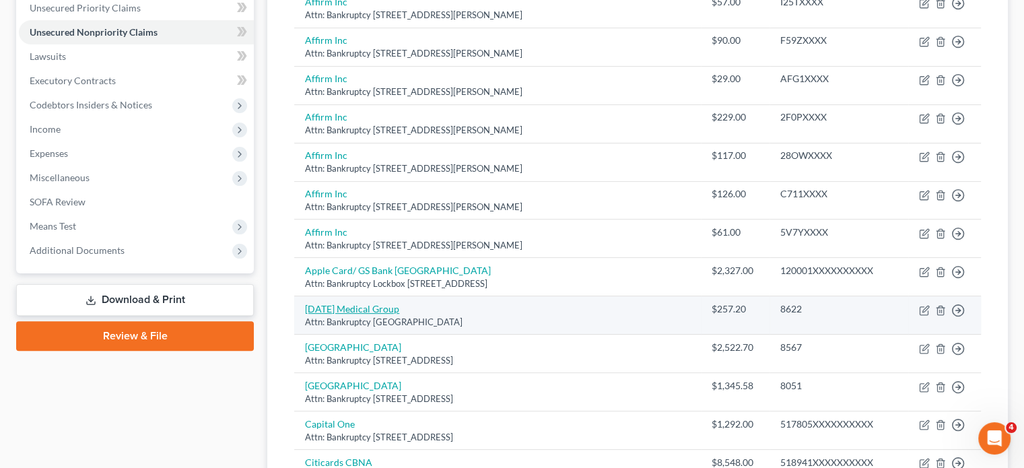
click at [363, 303] on link "[DATE] Medical Group" at bounding box center [352, 308] width 94 height 11
select select "15"
select select "9"
select select "0"
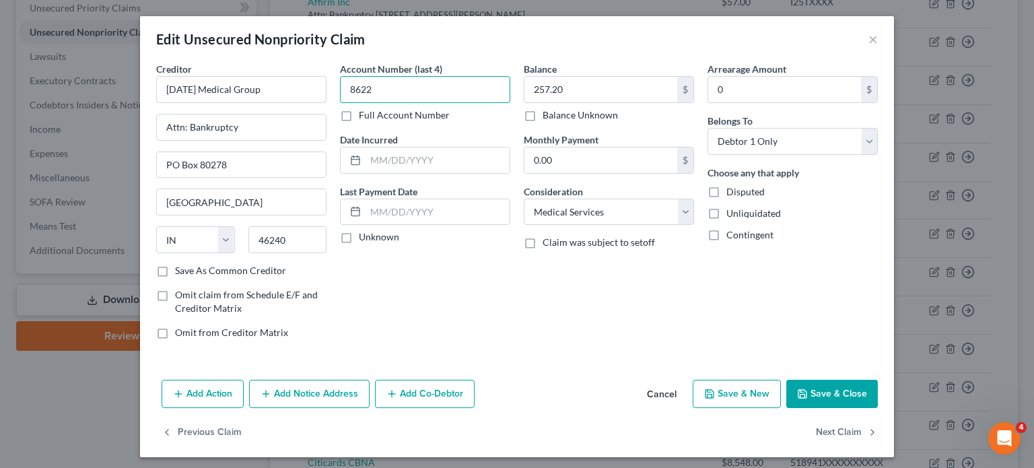
click at [398, 80] on input "8622" at bounding box center [425, 89] width 170 height 27
click at [559, 91] on input "text" at bounding box center [600, 90] width 153 height 26
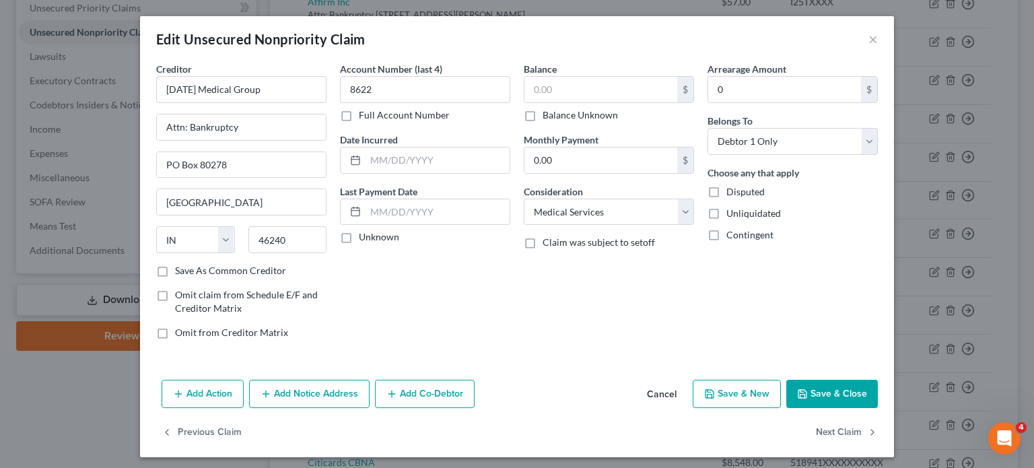
click at [543, 112] on label "Balance Unknown" at bounding box center [580, 114] width 75 height 13
click at [548, 112] on input "Balance Unknown" at bounding box center [552, 112] width 9 height 9
checkbox input "true"
type input "0.00"
click at [823, 393] on button "Save & Close" at bounding box center [832, 394] width 92 height 28
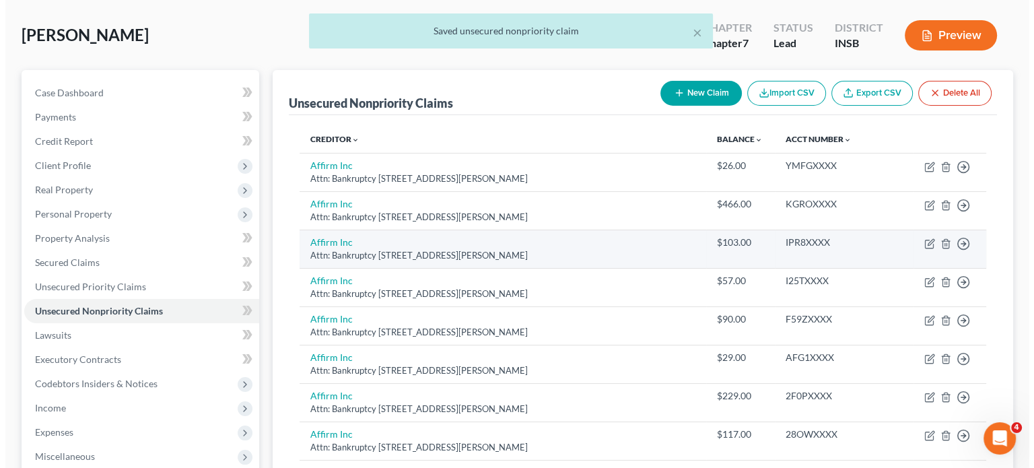
scroll to position [0, 0]
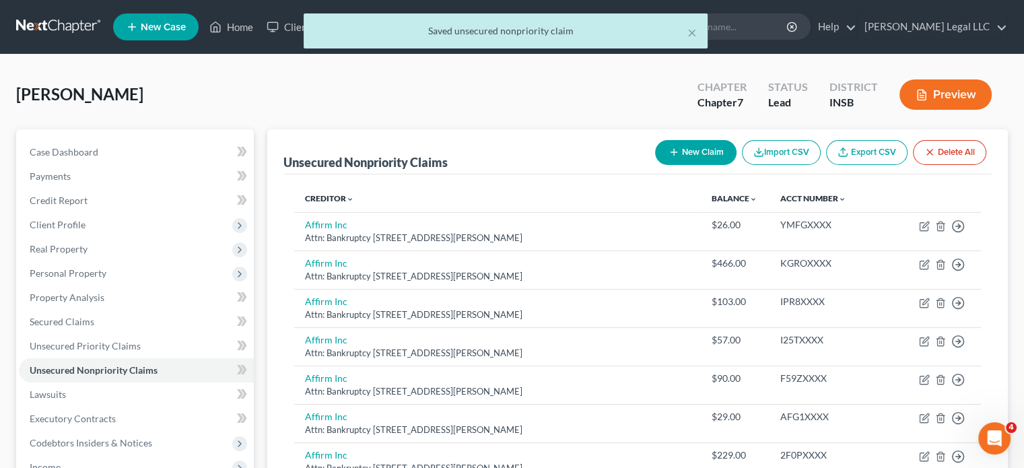
click at [705, 155] on button "New Claim" at bounding box center [695, 152] width 81 height 25
select select "0"
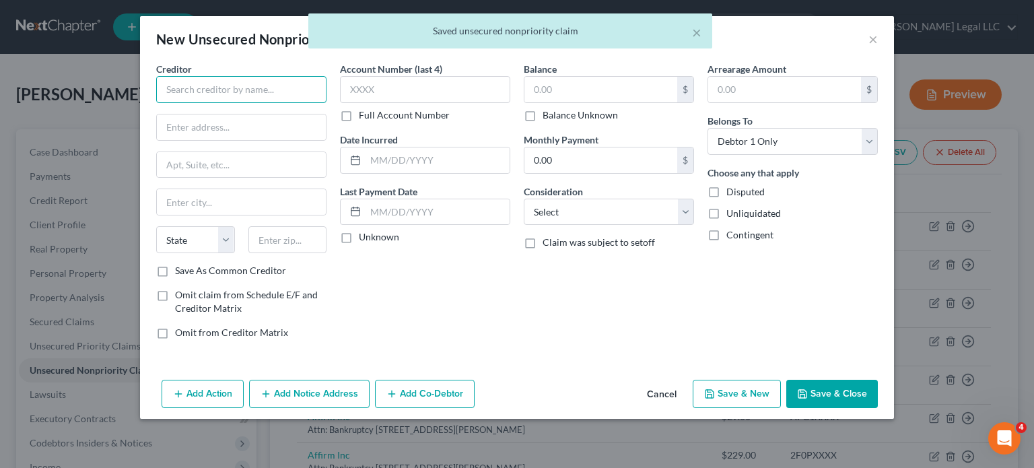
click at [233, 83] on input "text" at bounding box center [241, 89] width 170 height 27
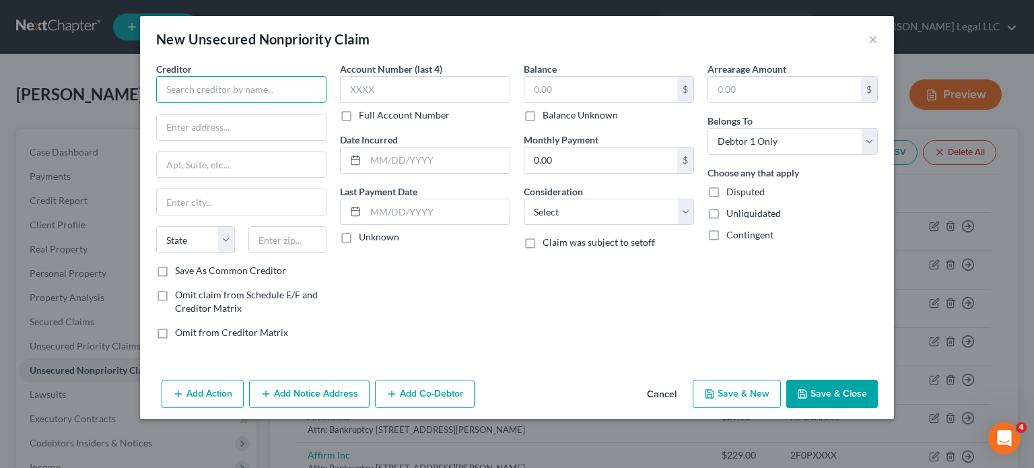
click at [260, 77] on input "text" at bounding box center [241, 89] width 170 height 27
click at [258, 85] on input "text" at bounding box center [241, 89] width 170 height 27
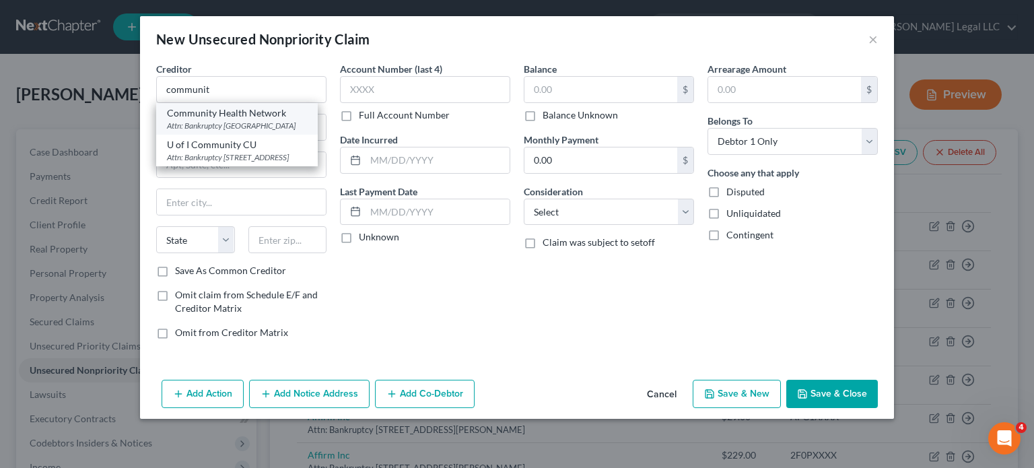
click at [283, 129] on div "Attn: Bankruptcy [GEOGRAPHIC_DATA]" at bounding box center [237, 125] width 140 height 11
type input "Community Health Network"
type input "Attn: Bankruptcy"
type input "PO Box 19202"
type input "[GEOGRAPHIC_DATA]"
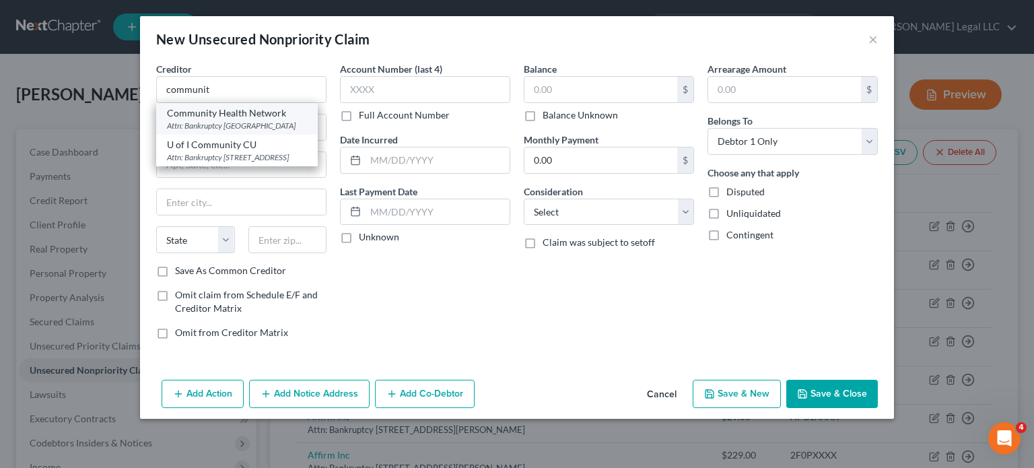
select select "15"
type input "46219"
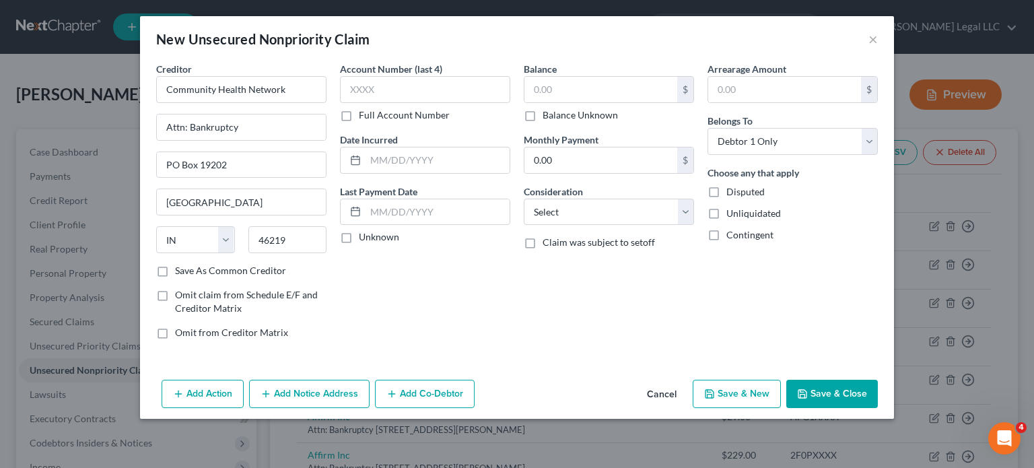
click at [543, 115] on label "Balance Unknown" at bounding box center [580, 114] width 75 height 13
click at [548, 115] on input "Balance Unknown" at bounding box center [552, 112] width 9 height 9
checkbox input "true"
type input "0.00"
click at [568, 218] on select "Select Cable / Satellite Services Collection Agency Credit Card Debt Debt Couns…" at bounding box center [609, 212] width 170 height 27
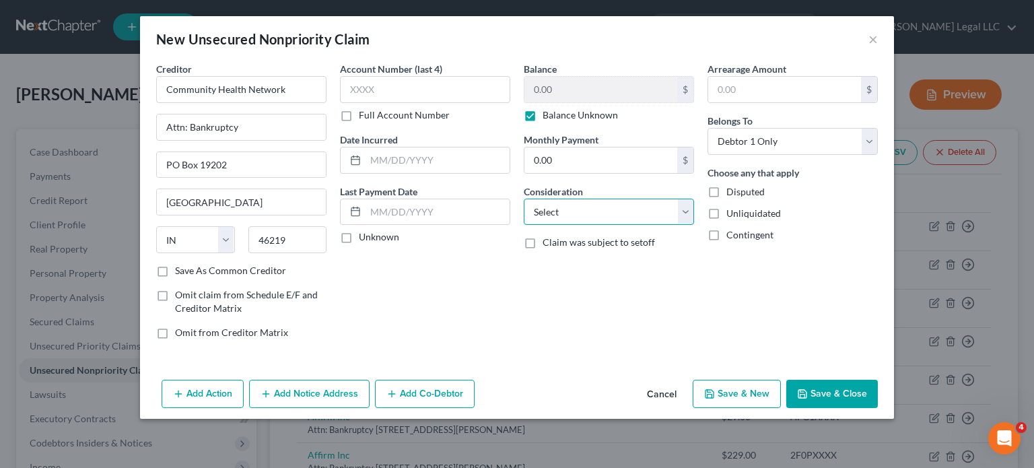
select select "9"
click at [524, 199] on select "Select Cable / Satellite Services Collection Agency Credit Card Debt Debt Couns…" at bounding box center [609, 212] width 170 height 27
click at [407, 142] on div "Date Incurred" at bounding box center [425, 153] width 170 height 41
click at [847, 394] on button "Save & Close" at bounding box center [832, 394] width 92 height 28
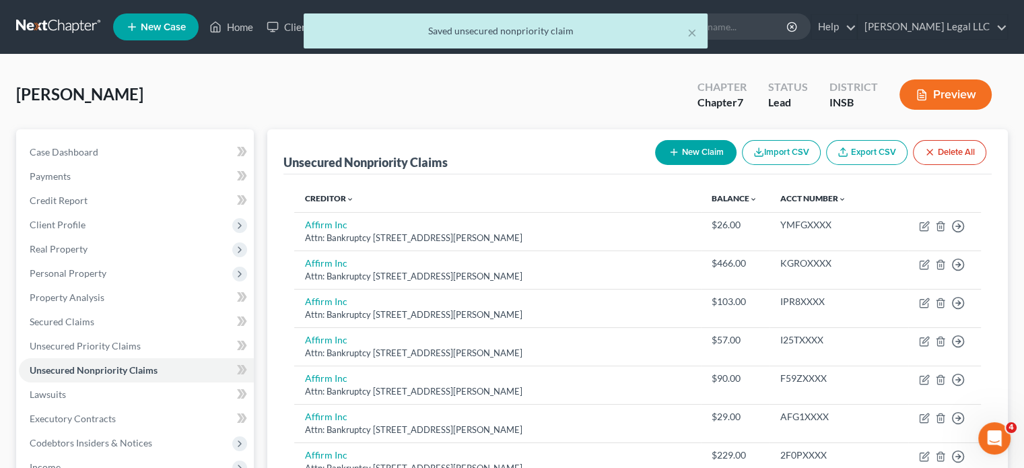
click at [687, 149] on button "New Claim" at bounding box center [695, 152] width 81 height 25
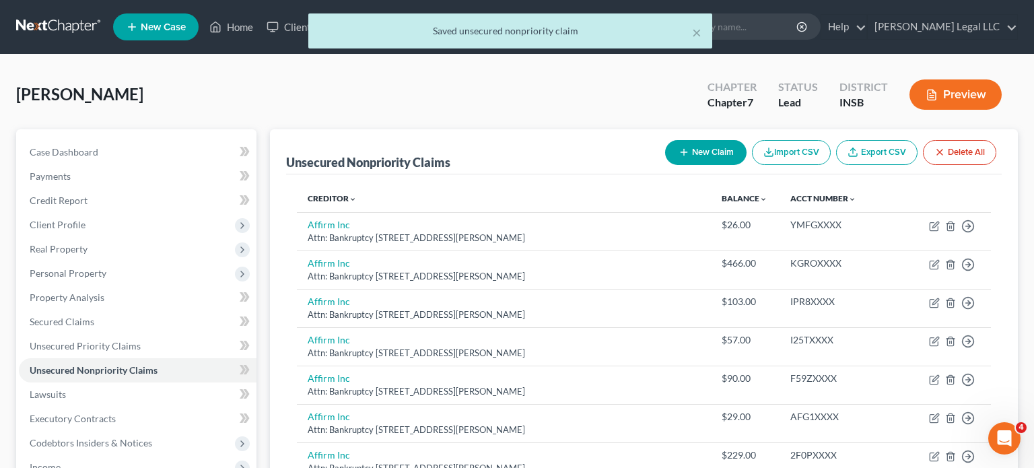
select select "0"
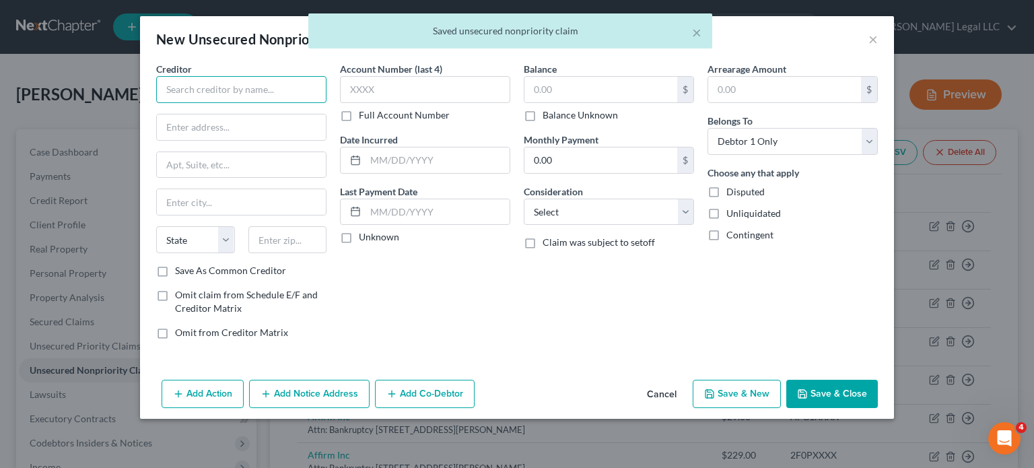
click at [234, 84] on input "text" at bounding box center [241, 89] width 170 height 27
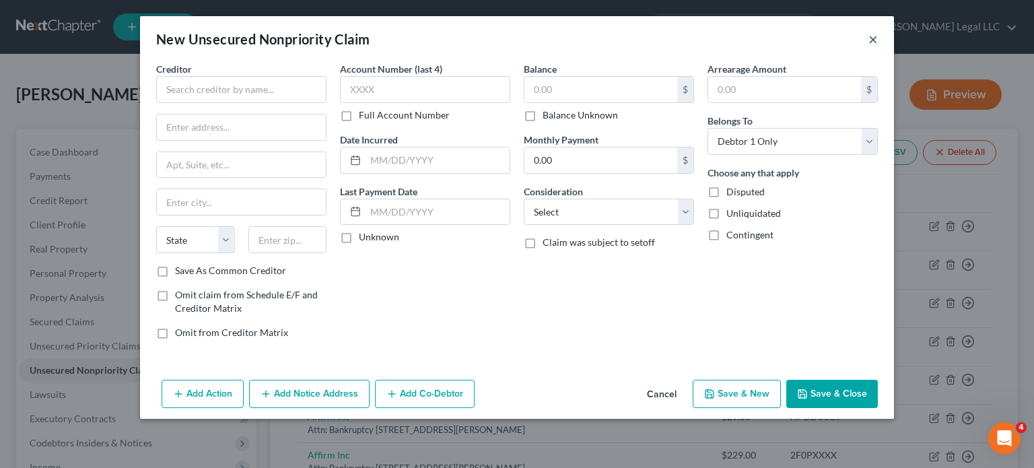
click at [872, 40] on button "×" at bounding box center [872, 39] width 9 height 16
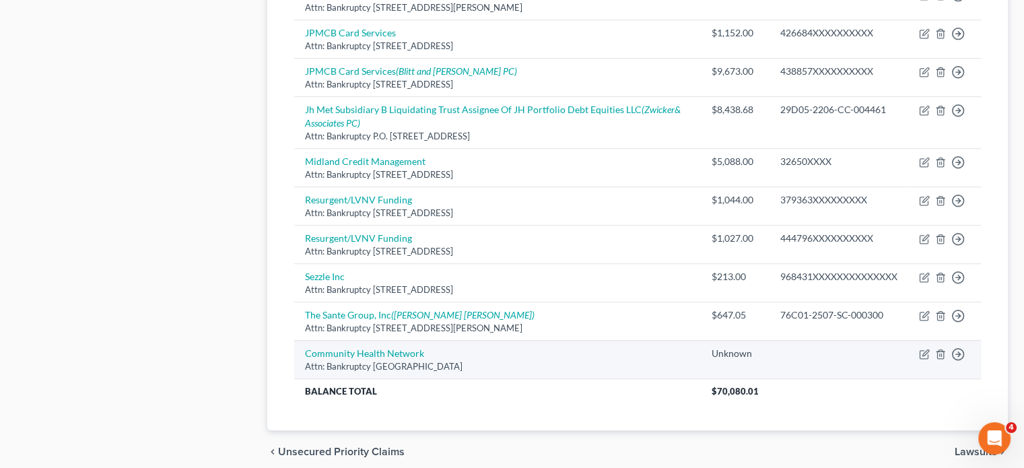
scroll to position [1049, 0]
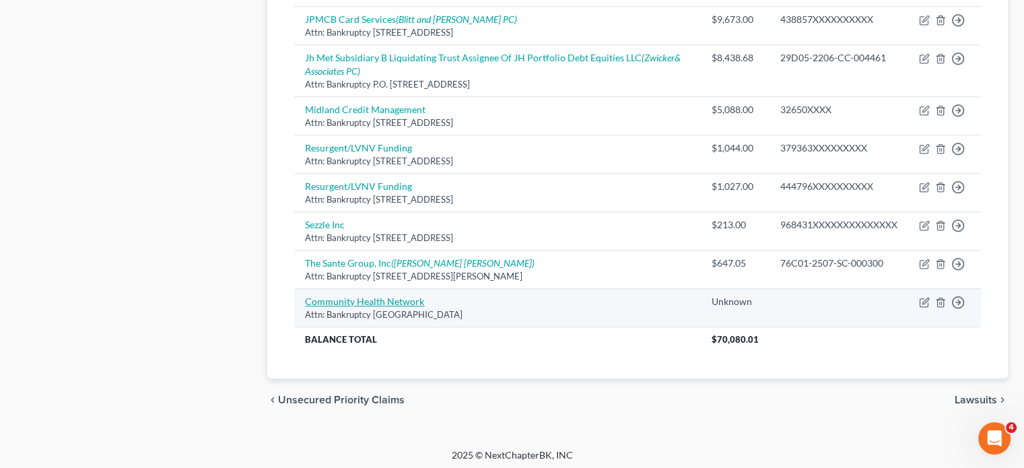
click at [326, 297] on link "Community Health Network" at bounding box center [364, 300] width 119 height 11
select select "15"
select select "9"
select select "0"
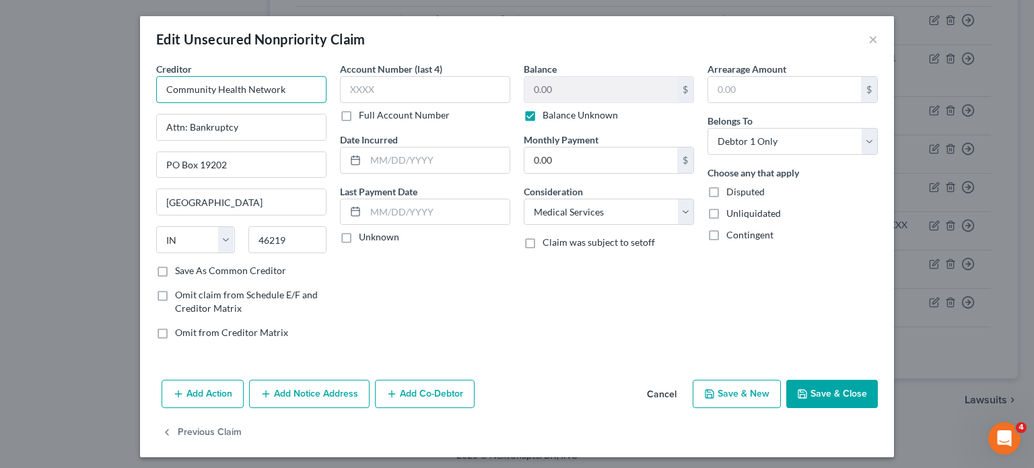
click at [251, 93] on input "Community Health Network" at bounding box center [241, 89] width 170 height 27
click at [250, 92] on input "Community Health Network" at bounding box center [241, 89] width 170 height 27
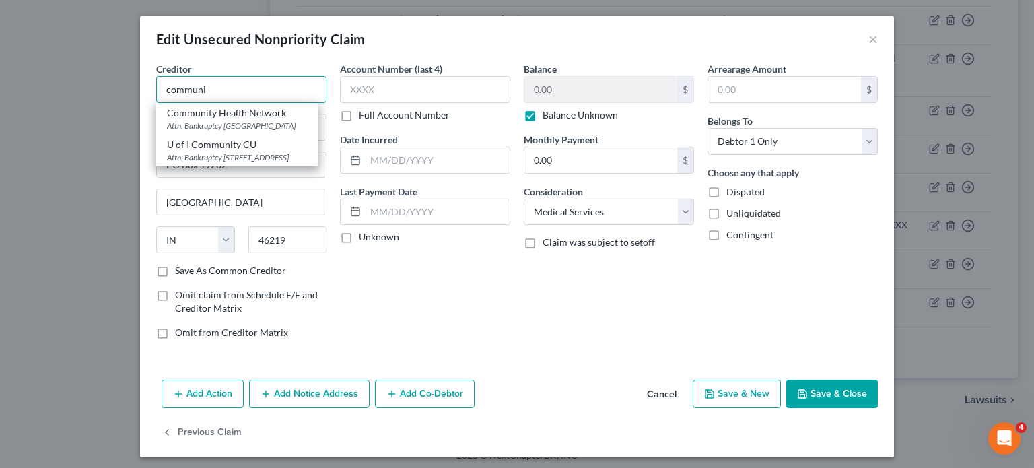
click at [228, 85] on input "communi" at bounding box center [241, 89] width 170 height 27
click at [228, 90] on input "communi" at bounding box center [241, 89] width 170 height 27
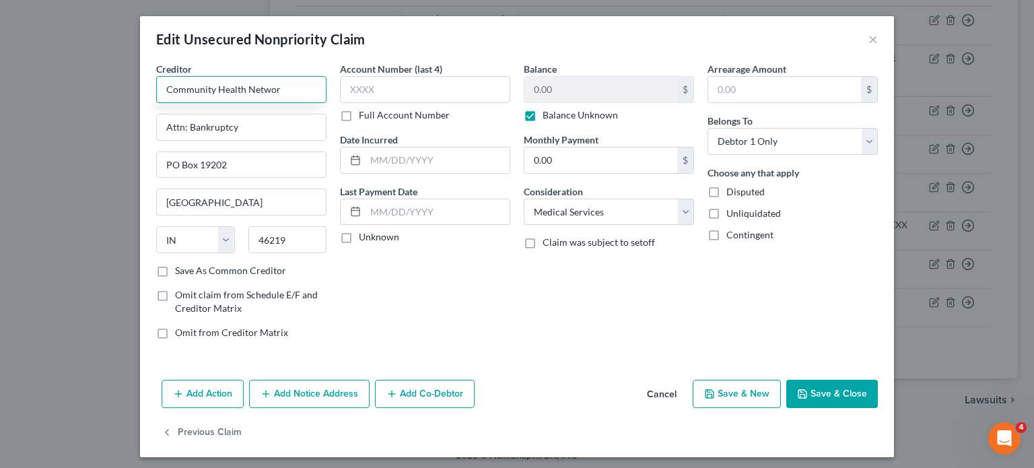
type input "Community Health Network"
type input "[STREET_ADDRESS][PERSON_NAME]"
click at [267, 238] on input "46219" at bounding box center [287, 239] width 79 height 27
click at [817, 392] on button "Save & Close" at bounding box center [832, 394] width 92 height 28
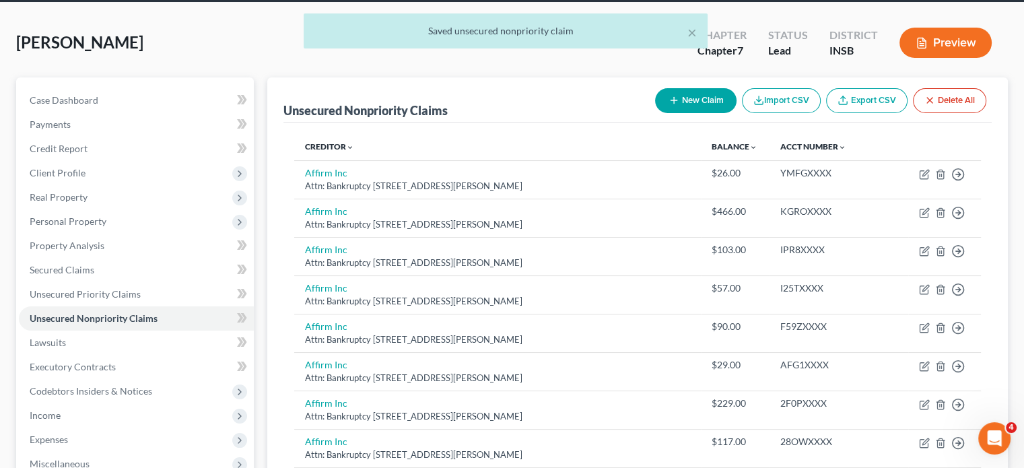
scroll to position [0, 0]
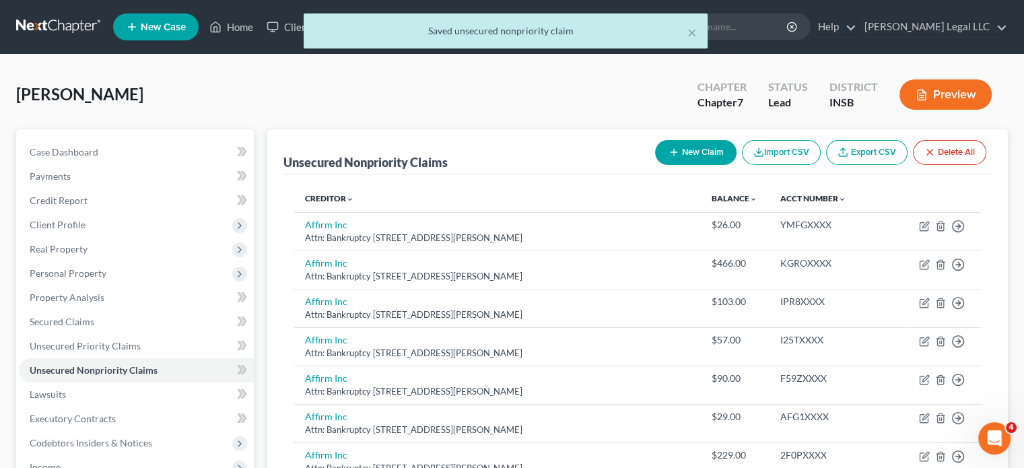
click at [679, 155] on button "New Claim" at bounding box center [695, 152] width 81 height 25
select select "0"
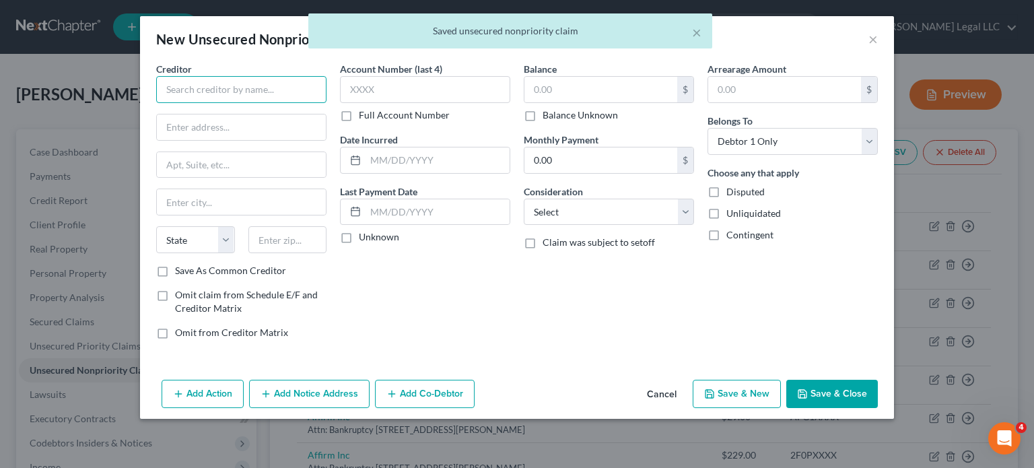
click at [242, 83] on input "text" at bounding box center [241, 89] width 170 height 27
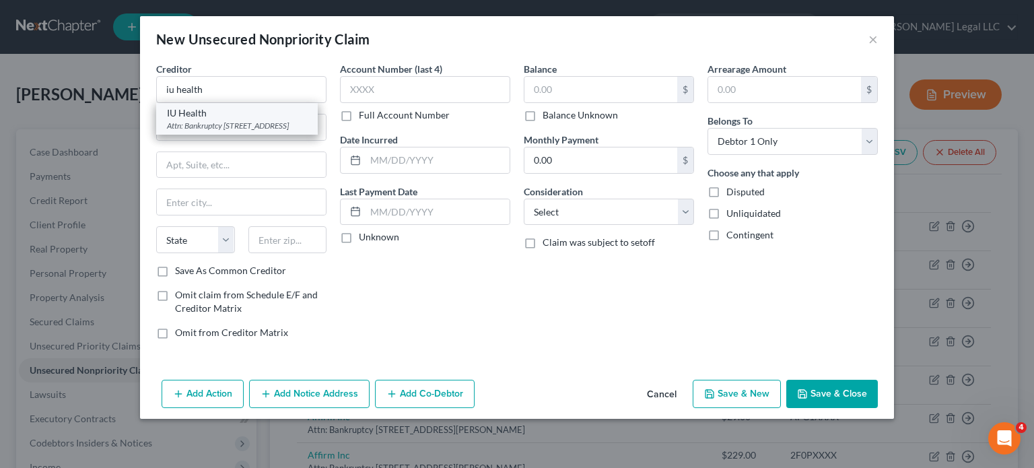
click at [231, 129] on div "Attn: Bankruptcy [STREET_ADDRESS]" at bounding box center [237, 125] width 140 height 11
type input "IU Health"
type input "Attn: Bankruptcy"
type input "[STREET_ADDRESS]"
type input "[GEOGRAPHIC_DATA]"
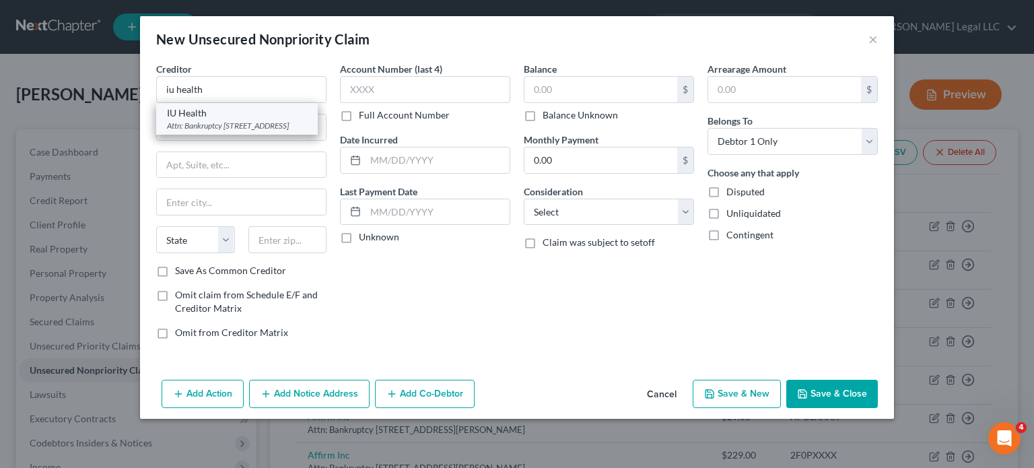
select select "15"
type input "46219"
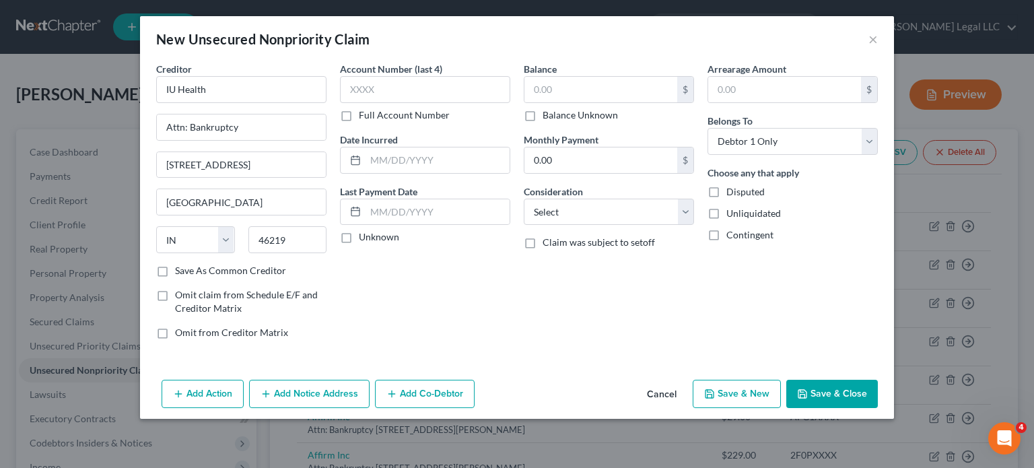
click at [543, 114] on label "Balance Unknown" at bounding box center [580, 114] width 75 height 13
click at [548, 114] on input "Balance Unknown" at bounding box center [552, 112] width 9 height 9
checkbox input "true"
type input "0.00"
click at [559, 219] on select "Select Cable / Satellite Services Collection Agency Credit Card Debt Debt Couns…" at bounding box center [609, 212] width 170 height 27
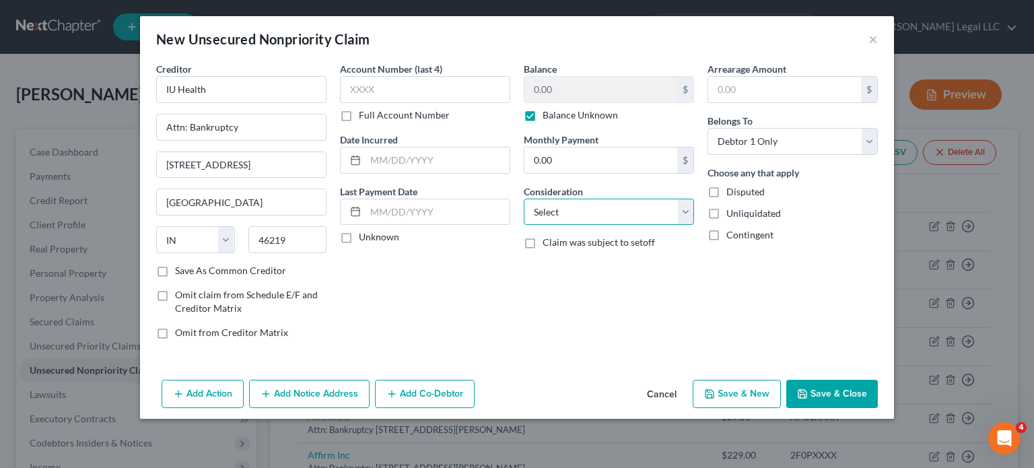
select select "9"
click at [524, 199] on select "Select Cable / Satellite Services Collection Agency Credit Card Debt Debt Couns…" at bounding box center [609, 212] width 170 height 27
click at [813, 396] on button "Save & Close" at bounding box center [832, 394] width 92 height 28
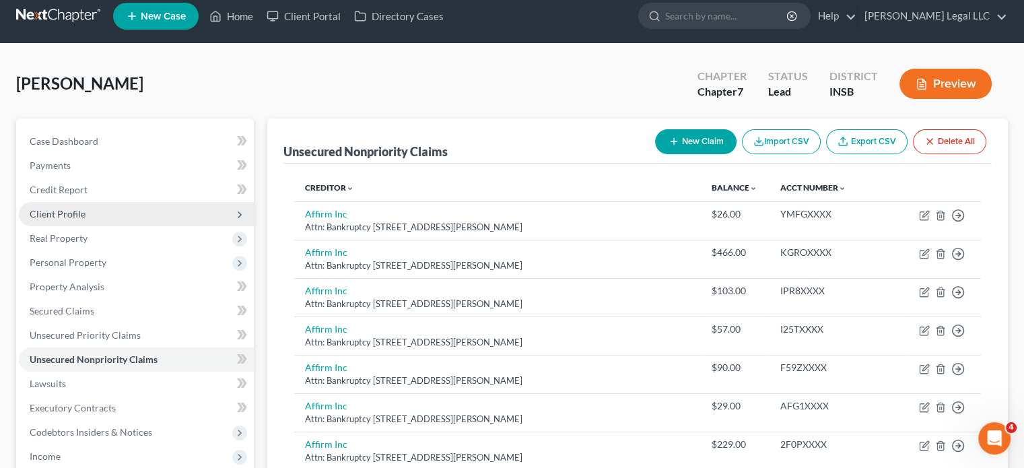
scroll to position [482, 0]
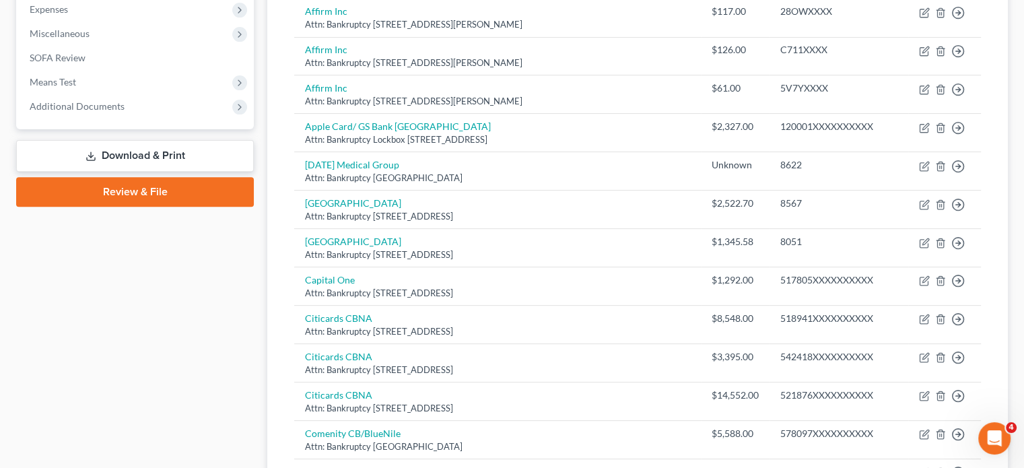
click at [121, 143] on link "Download & Print" at bounding box center [135, 156] width 238 height 32
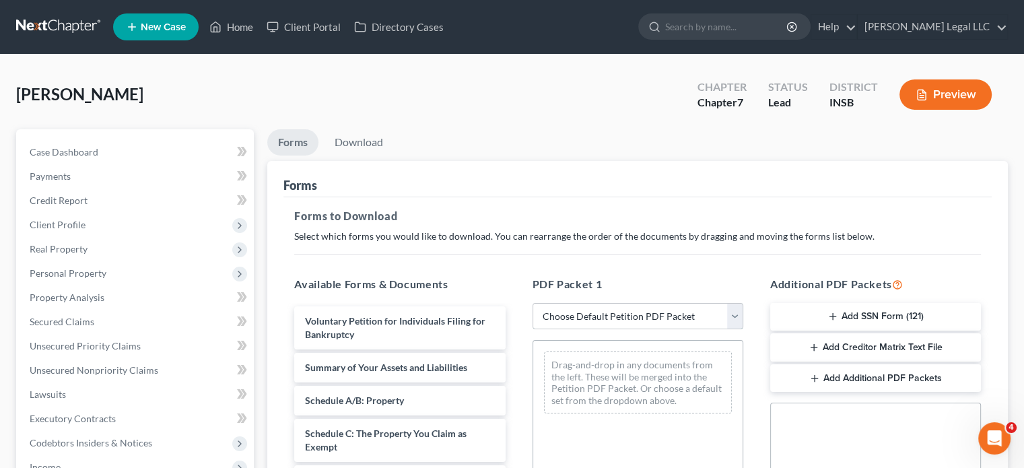
click at [606, 322] on select "Choose Default Petition PDF Packet Complete Bankruptcy Petition (all forms and …" at bounding box center [637, 316] width 211 height 27
select select "0"
click at [532, 303] on select "Choose Default Petition PDF Packet Complete Bankruptcy Petition (all forms and …" at bounding box center [637, 316] width 211 height 27
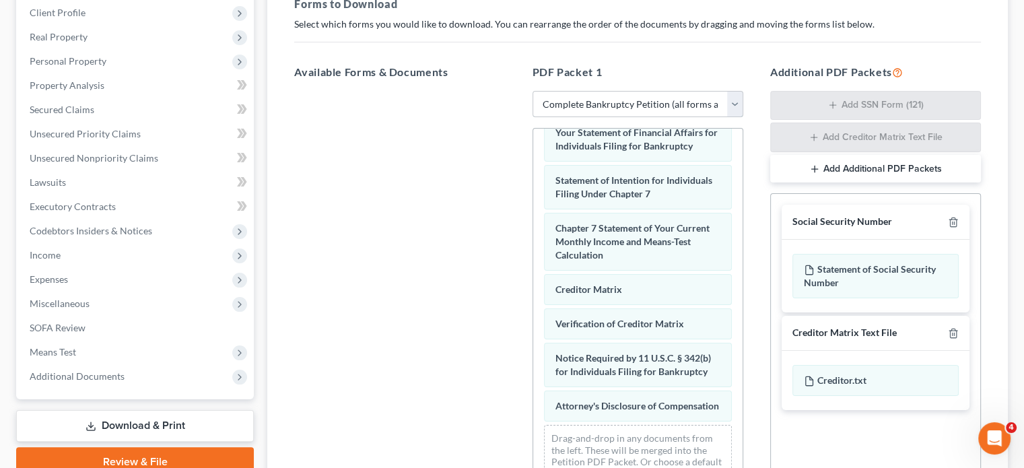
scroll to position [363, 0]
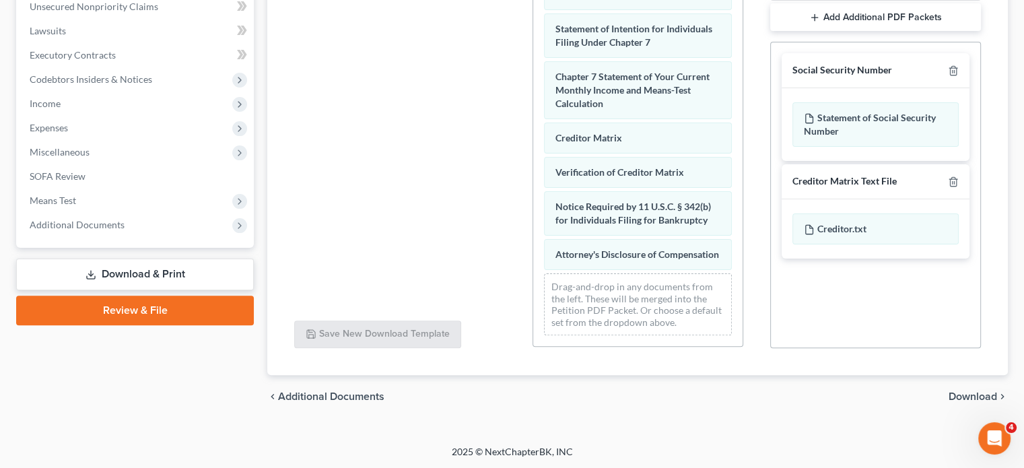
click at [976, 394] on span "Download" at bounding box center [972, 396] width 48 height 11
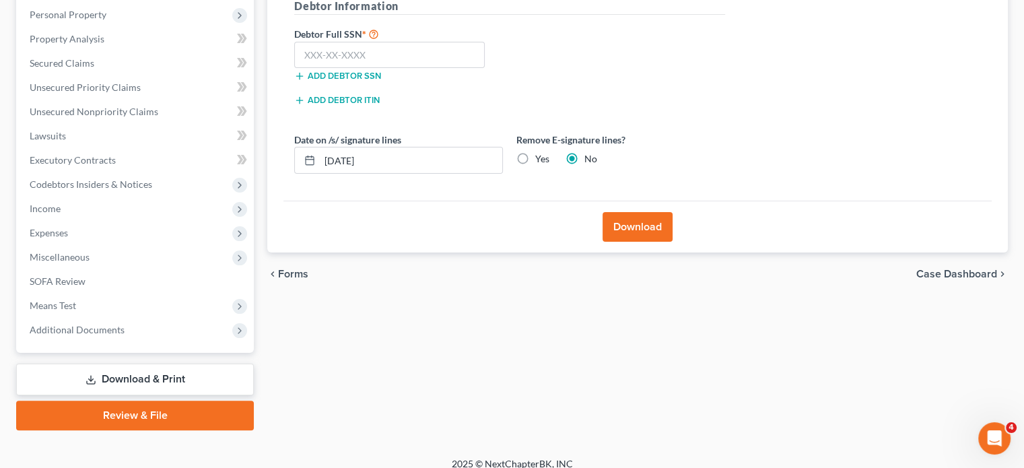
scroll to position [69, 0]
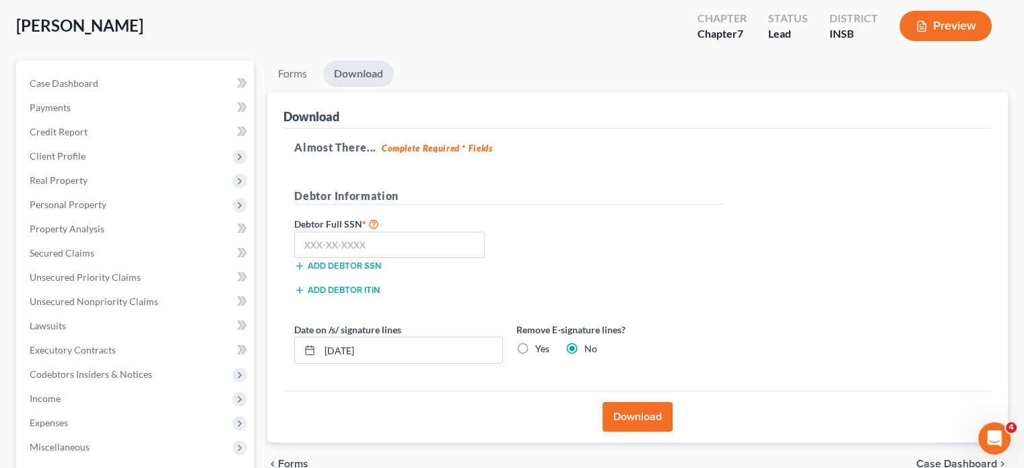
click at [535, 347] on label "Yes" at bounding box center [542, 348] width 14 height 13
click at [540, 347] on input "Yes" at bounding box center [544, 346] width 9 height 9
radio input "true"
radio input "false"
click at [639, 415] on button "Download" at bounding box center [637, 417] width 70 height 30
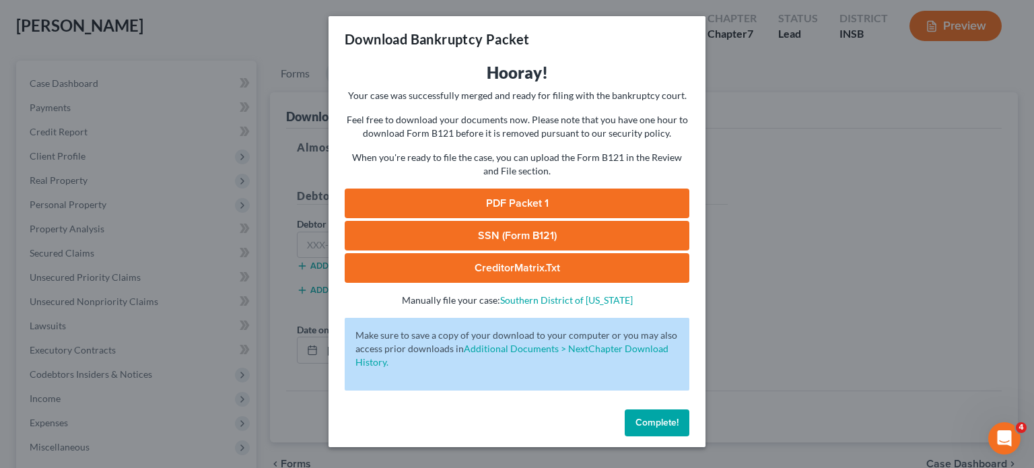
click at [467, 211] on link "PDF Packet 1" at bounding box center [517, 203] width 345 height 30
click at [551, 199] on link "PDF Packet 1" at bounding box center [517, 203] width 345 height 30
drag, startPoint x: 639, startPoint y: 425, endPoint x: 363, endPoint y: 298, distance: 303.6
click at [639, 425] on span "Complete!" at bounding box center [656, 422] width 43 height 11
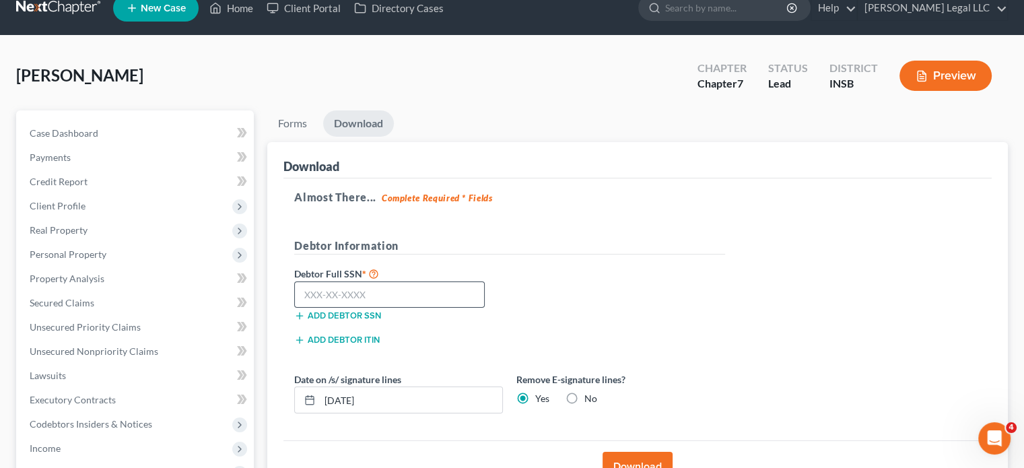
scroll to position [0, 0]
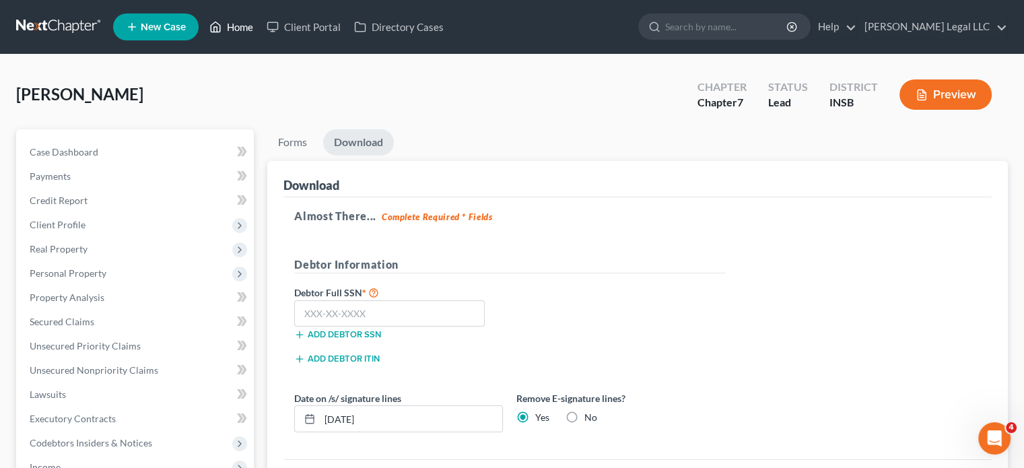
click at [227, 29] on link "Home" at bounding box center [231, 27] width 57 height 24
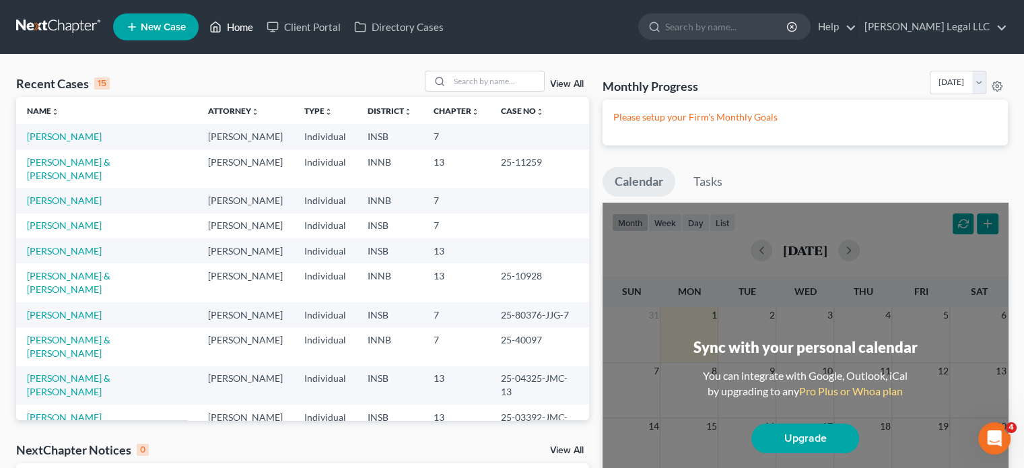
click at [242, 28] on link "Home" at bounding box center [231, 27] width 57 height 24
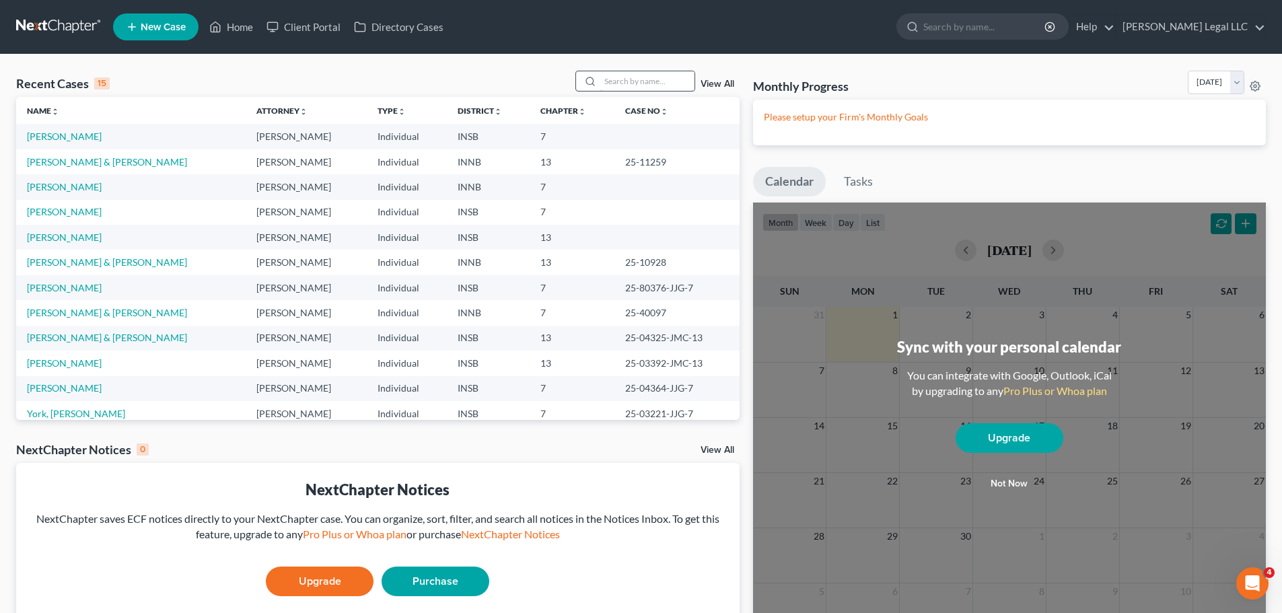
click at [625, 73] on input "search" at bounding box center [647, 81] width 94 height 20
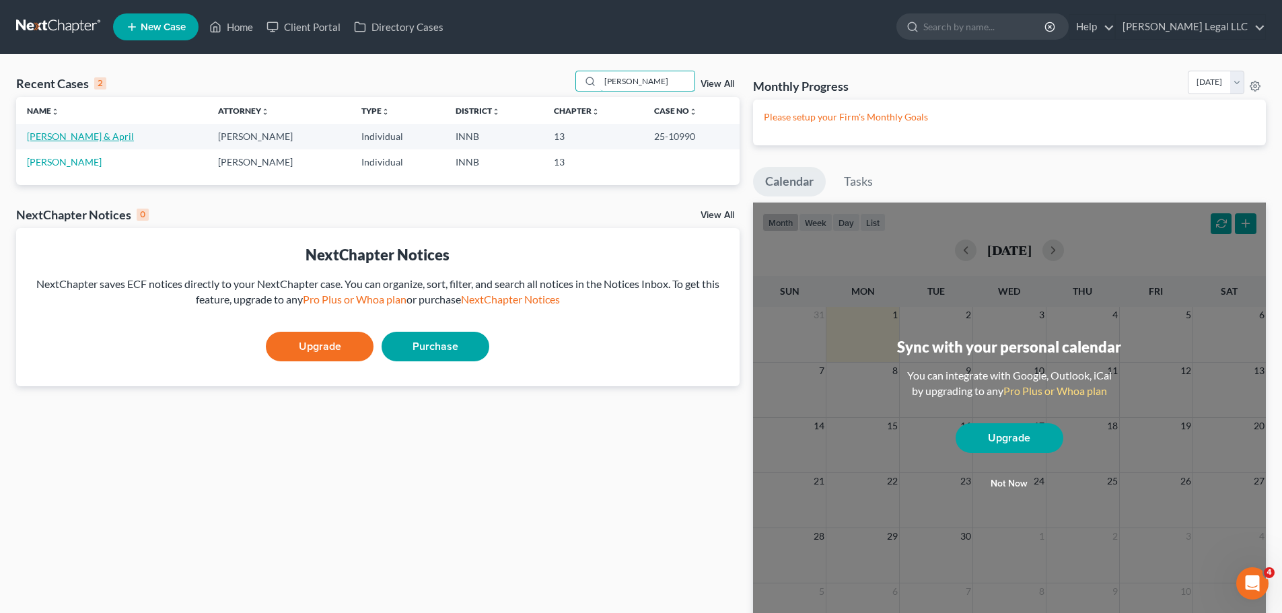
type input "[PERSON_NAME]"
click at [73, 139] on link "[PERSON_NAME] & April" at bounding box center [80, 136] width 107 height 11
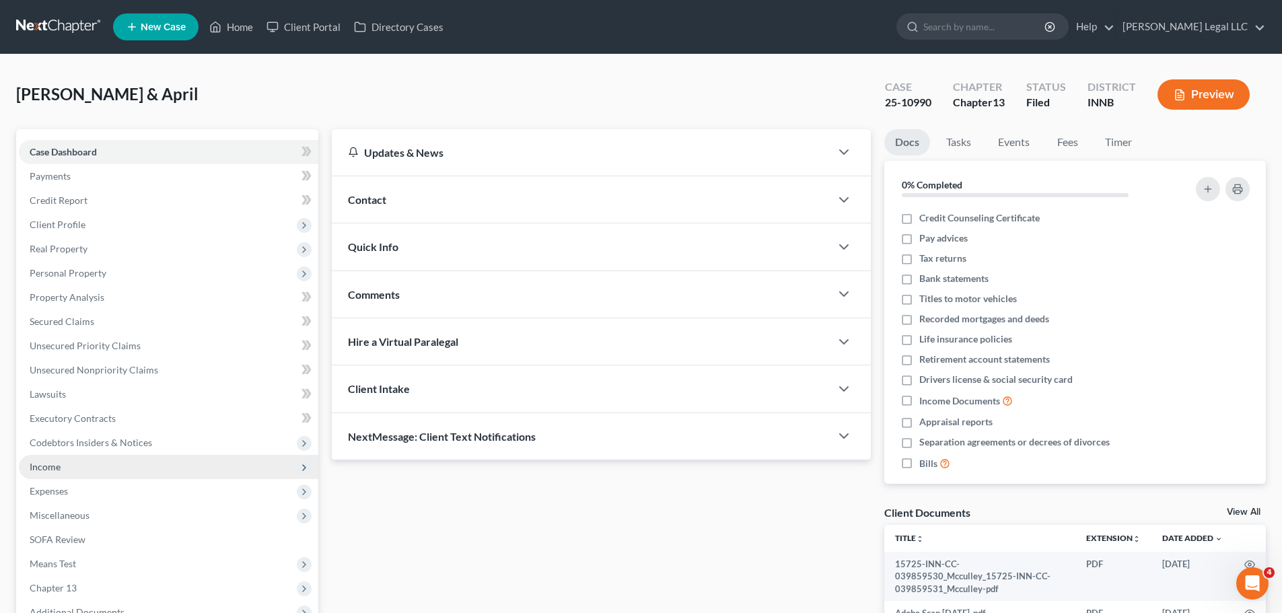
click at [39, 467] on span "Income" at bounding box center [45, 466] width 31 height 11
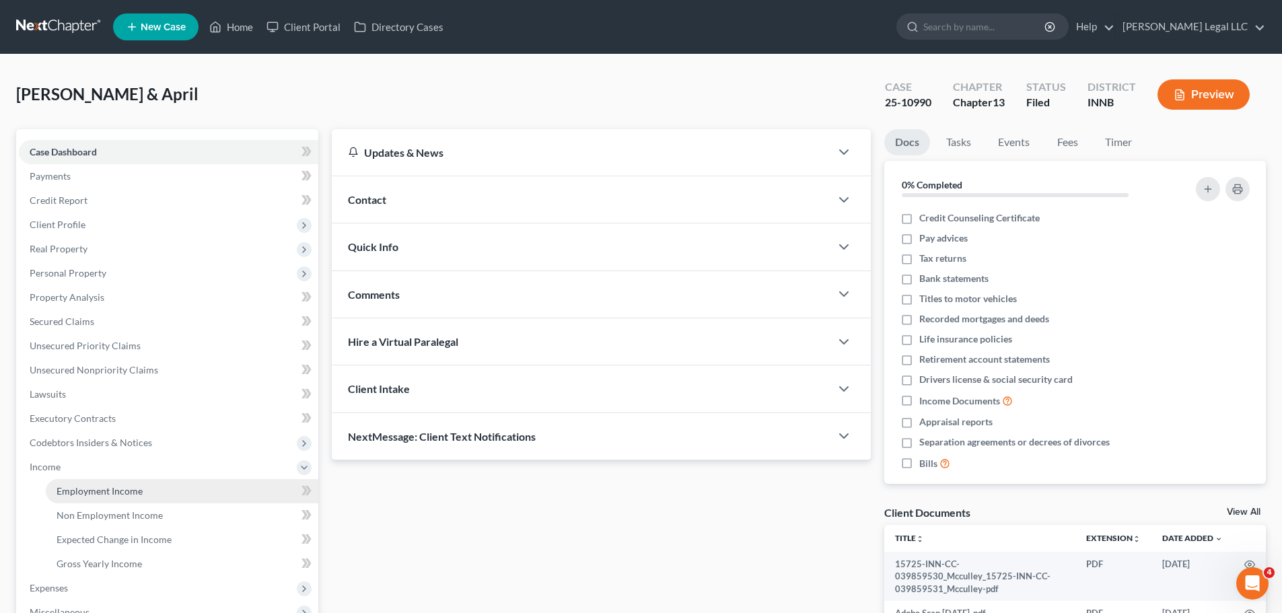
click at [67, 467] on span "Employment Income" at bounding box center [100, 490] width 86 height 11
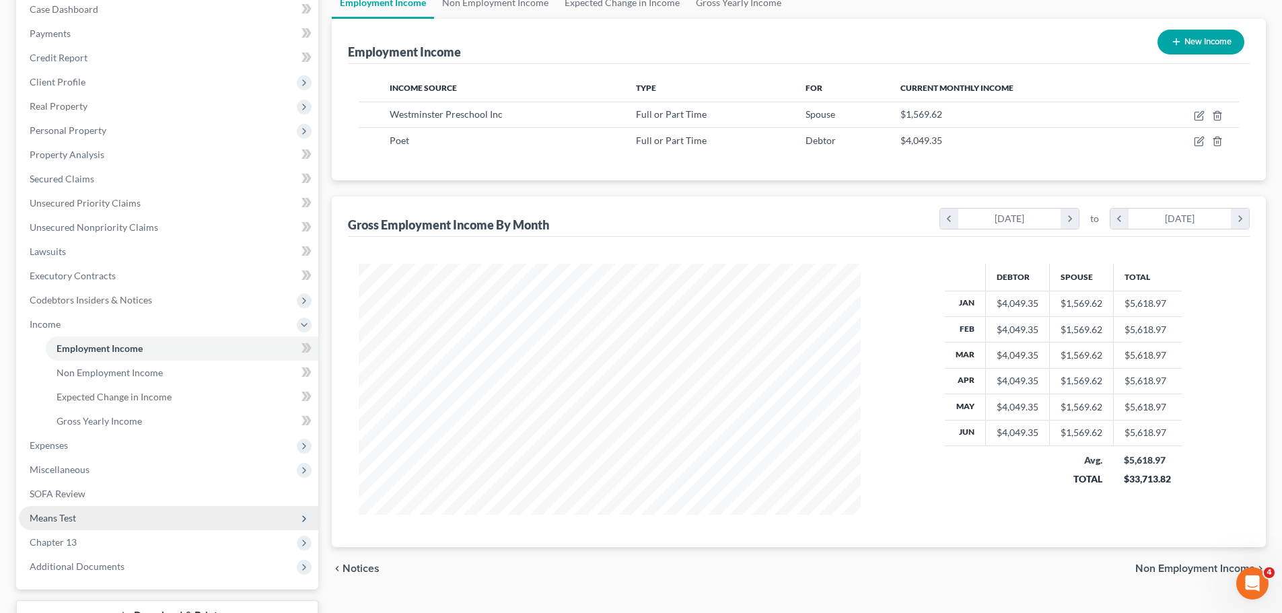
scroll to position [248, 0]
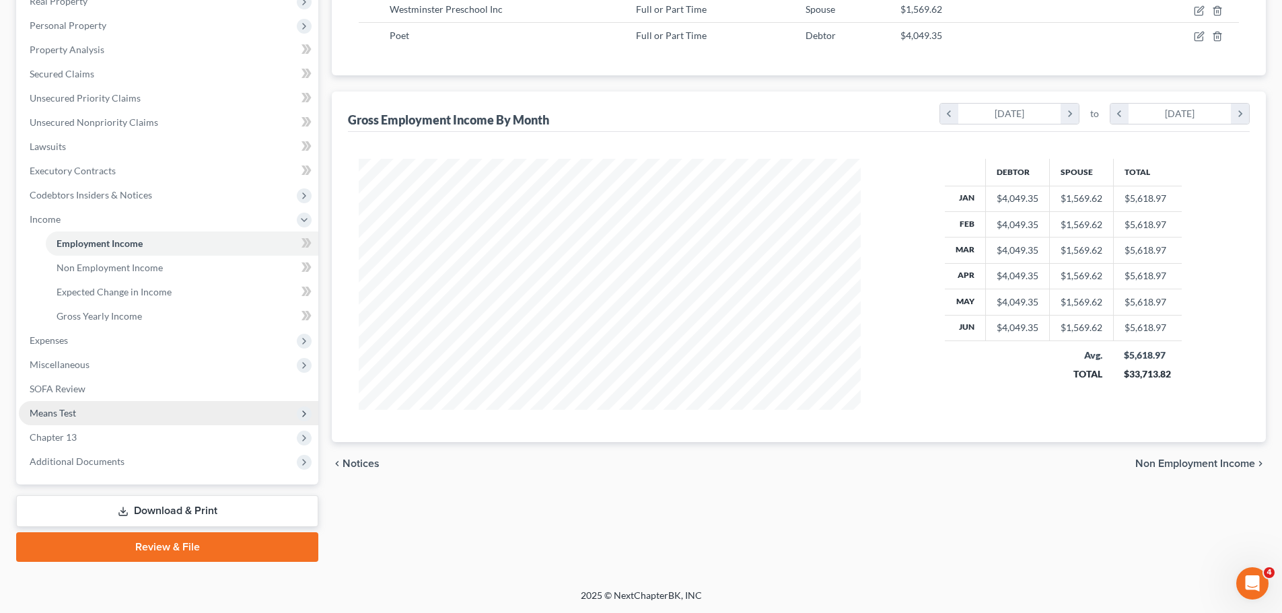
click at [59, 417] on span "Means Test" at bounding box center [53, 412] width 46 height 11
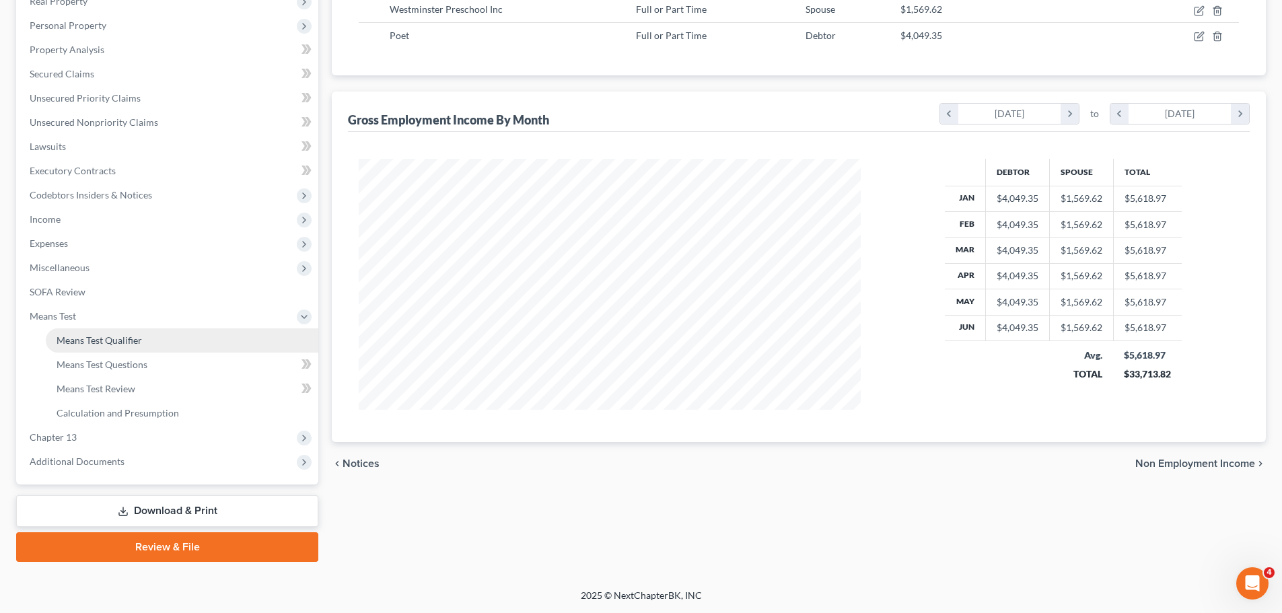
click at [100, 347] on link "Means Test Qualifier" at bounding box center [182, 340] width 273 height 24
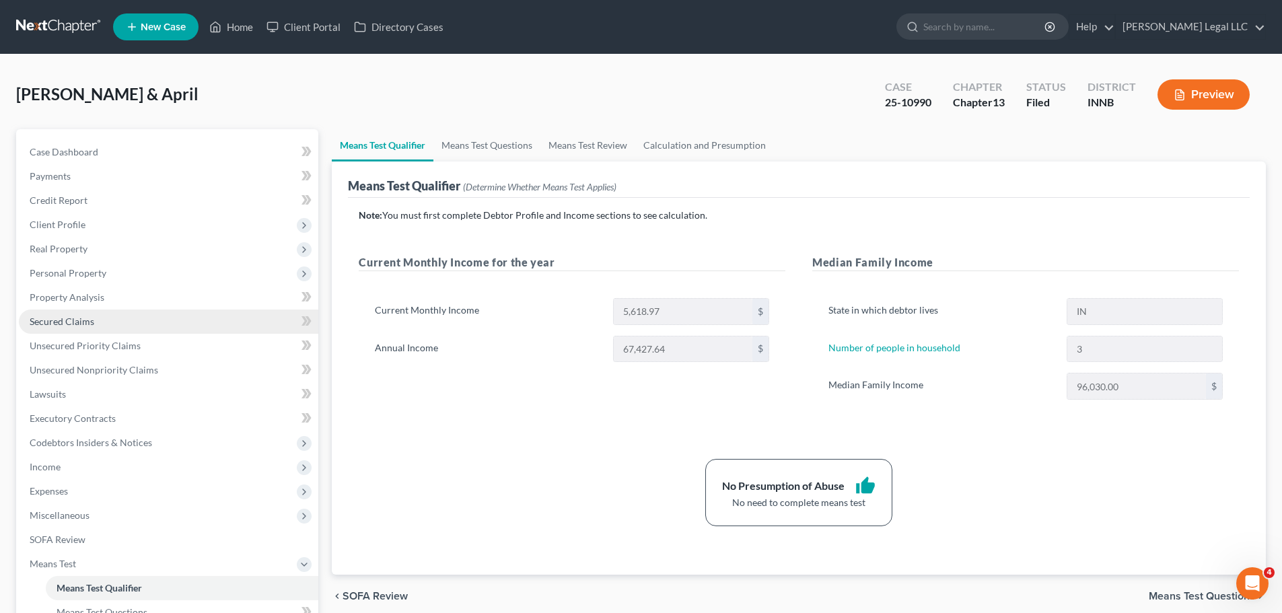
click at [44, 321] on span "Secured Claims" at bounding box center [62, 321] width 65 height 11
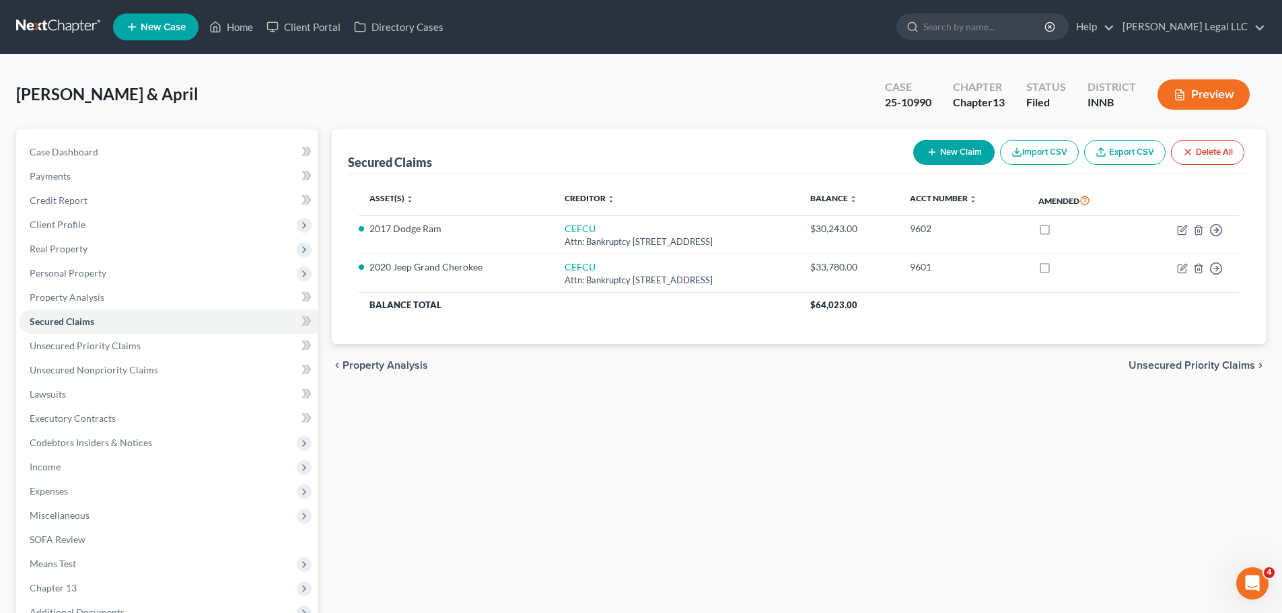
click at [493, 135] on div "Secured Claims New Claim Import CSV Export CSV Delete All" at bounding box center [799, 151] width 902 height 45
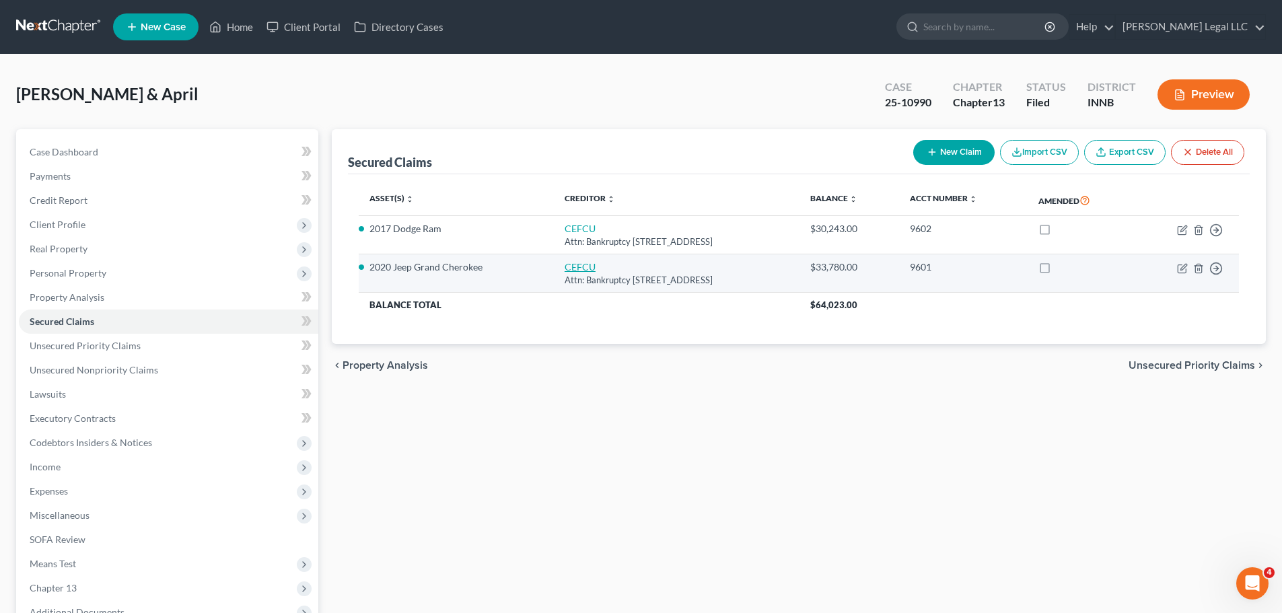
click at [569, 267] on link "CEFCU" at bounding box center [580, 266] width 31 height 11
select select "14"
select select "2"
select select "0"
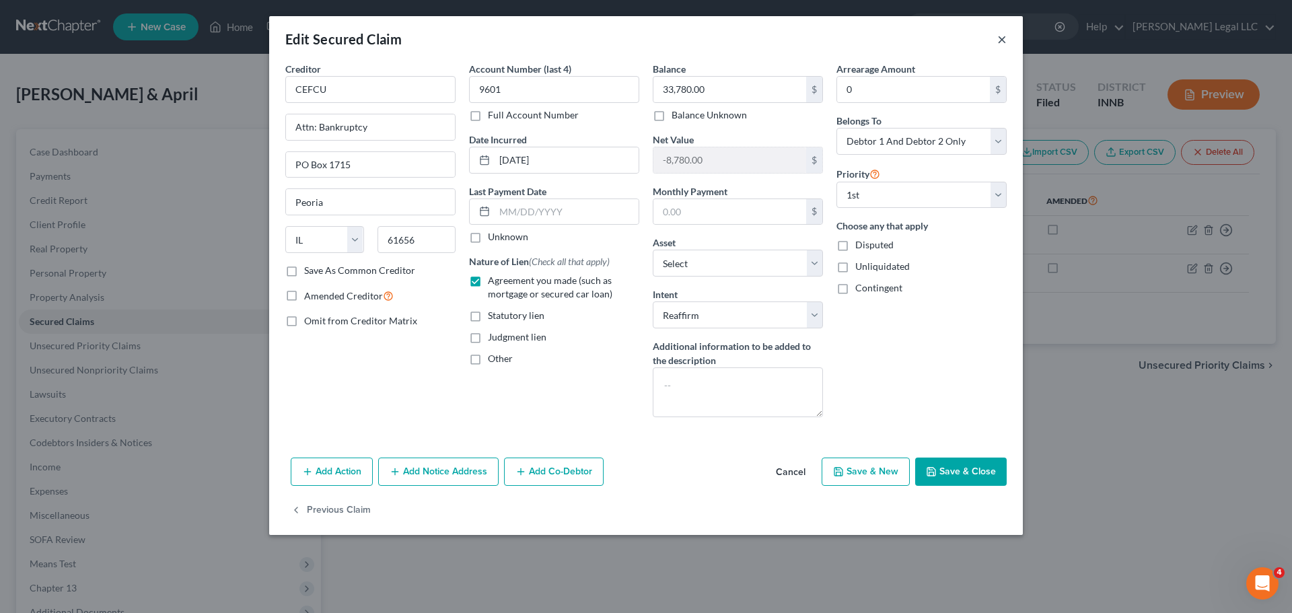
click at [1001, 37] on button "×" at bounding box center [1002, 39] width 9 height 16
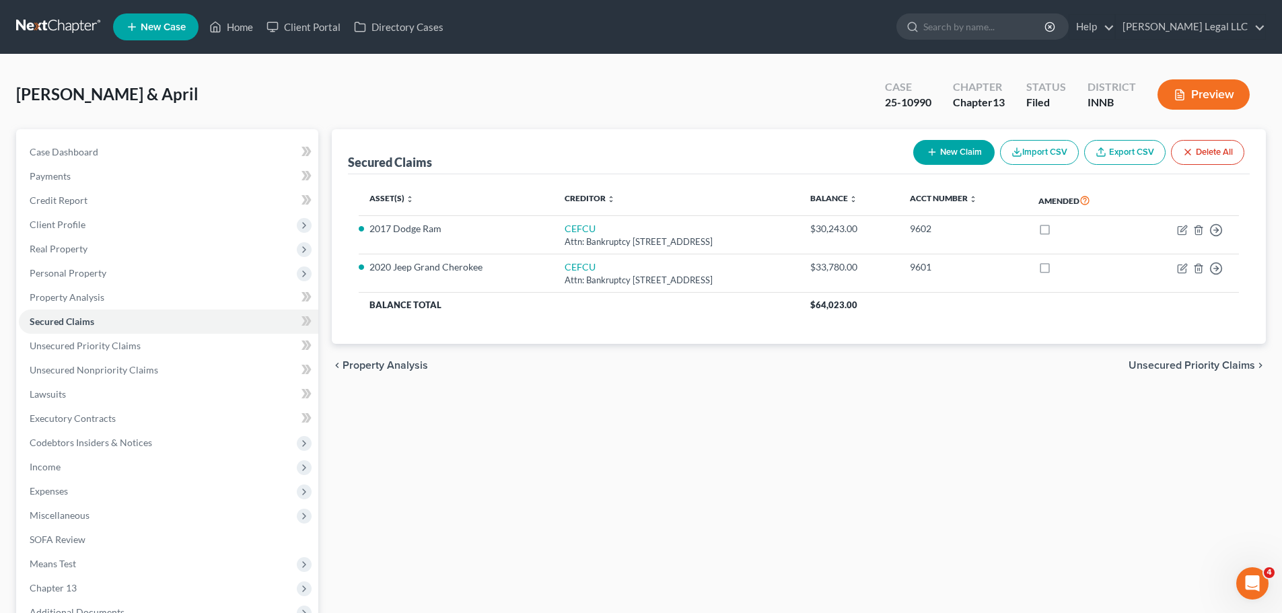
click at [675, 415] on div "Secured Claims New Claim Import CSV Export CSV Delete All Asset(s) expand_more …" at bounding box center [799, 421] width 948 height 584
click at [470, 467] on div "Secured Claims New Claim Import CSV Export CSV Delete All Asset(s) expand_more …" at bounding box center [799, 421] width 948 height 584
click at [58, 228] on span "Client Profile" at bounding box center [58, 224] width 56 height 11
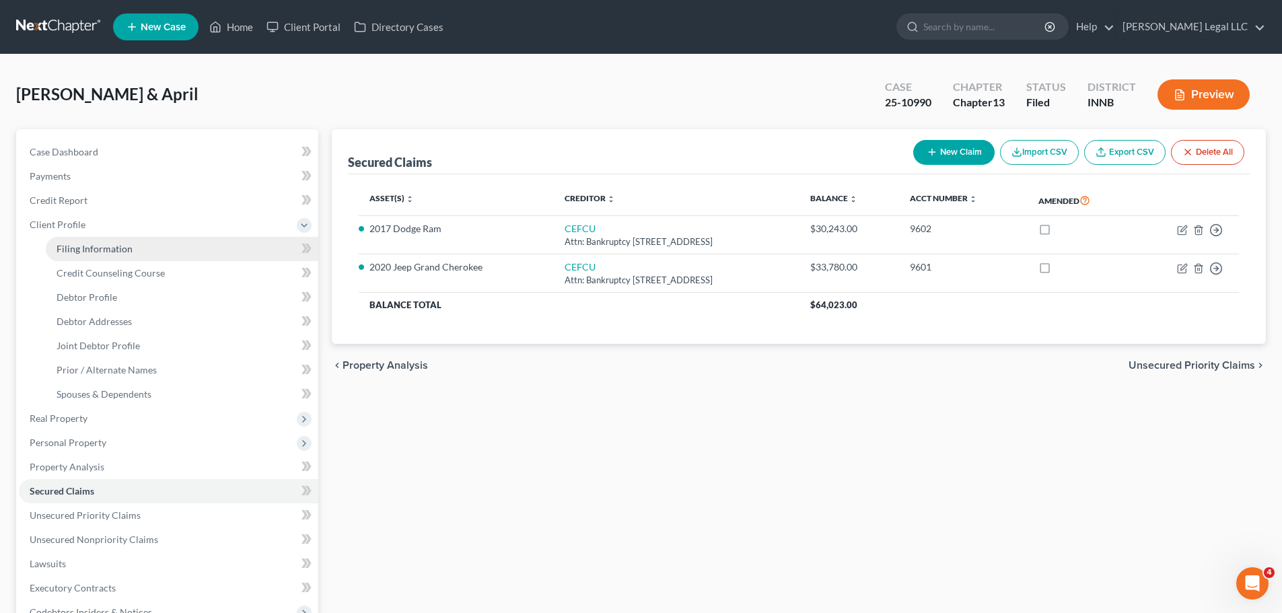
click at [85, 254] on link "Filing Information" at bounding box center [182, 249] width 273 height 24
select select "1"
select select "3"
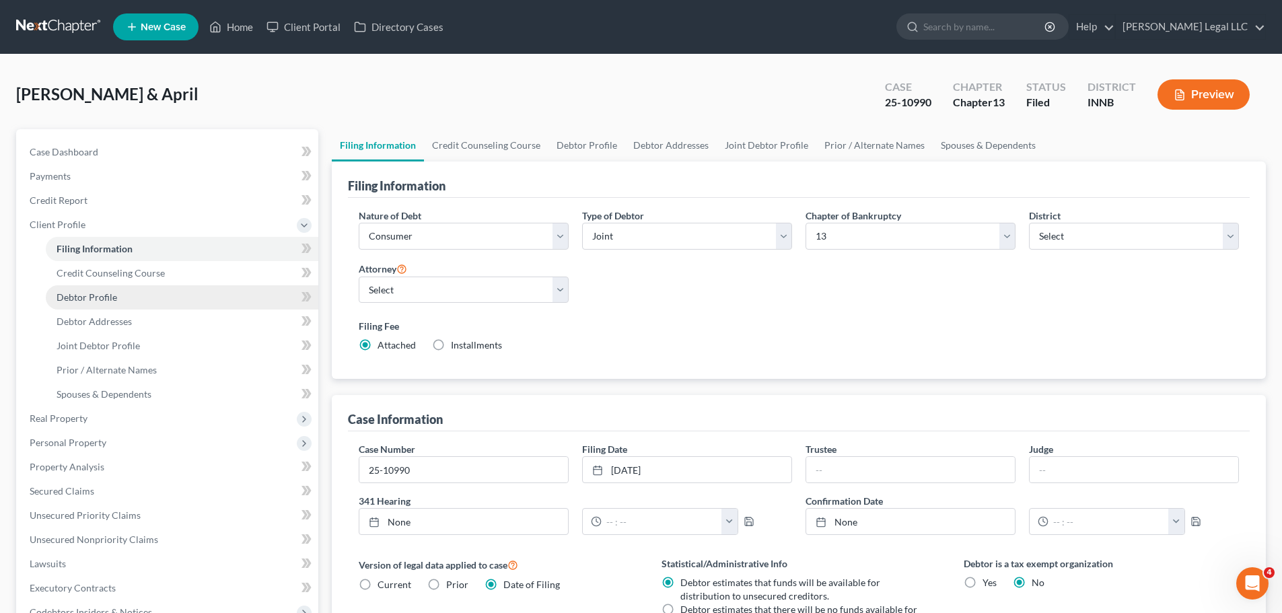
click at [120, 293] on link "Debtor Profile" at bounding box center [182, 297] width 273 height 24
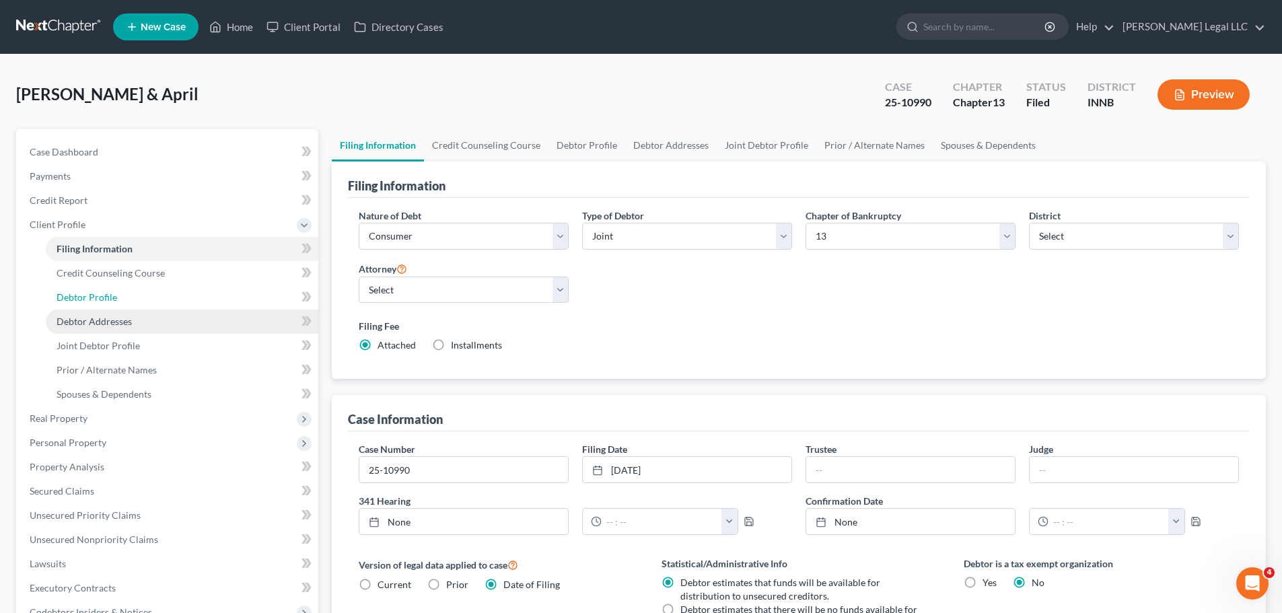
select select "1"
select select "2"
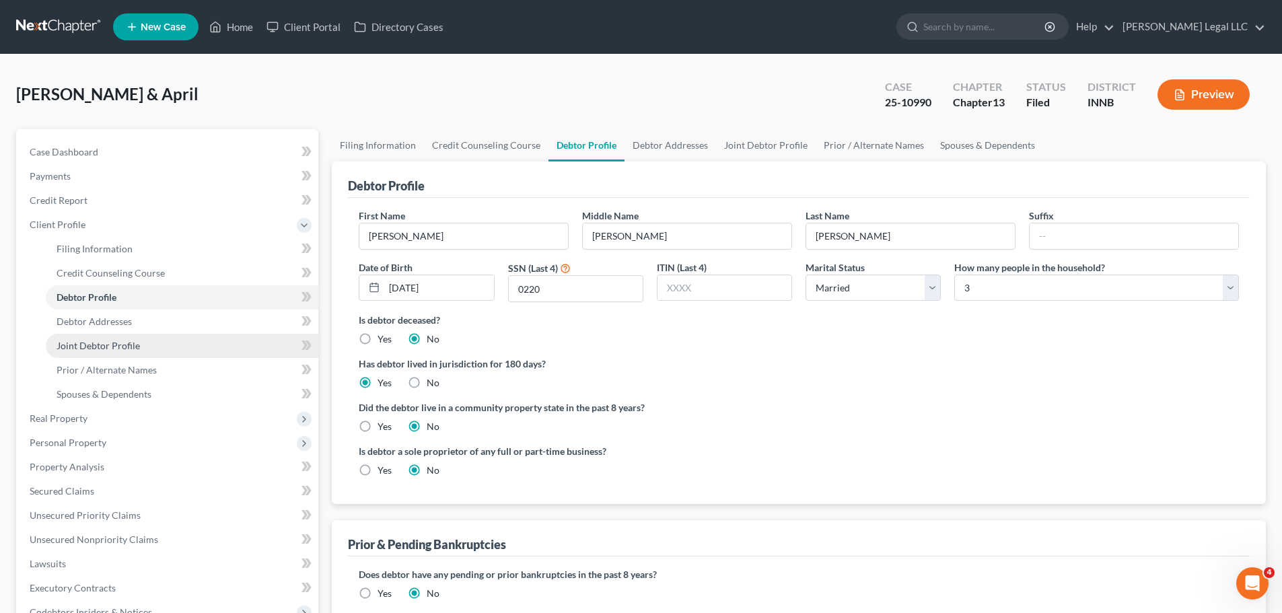
click at [120, 347] on span "Joint Debtor Profile" at bounding box center [98, 345] width 83 height 11
